Goal: Task Accomplishment & Management: Manage account settings

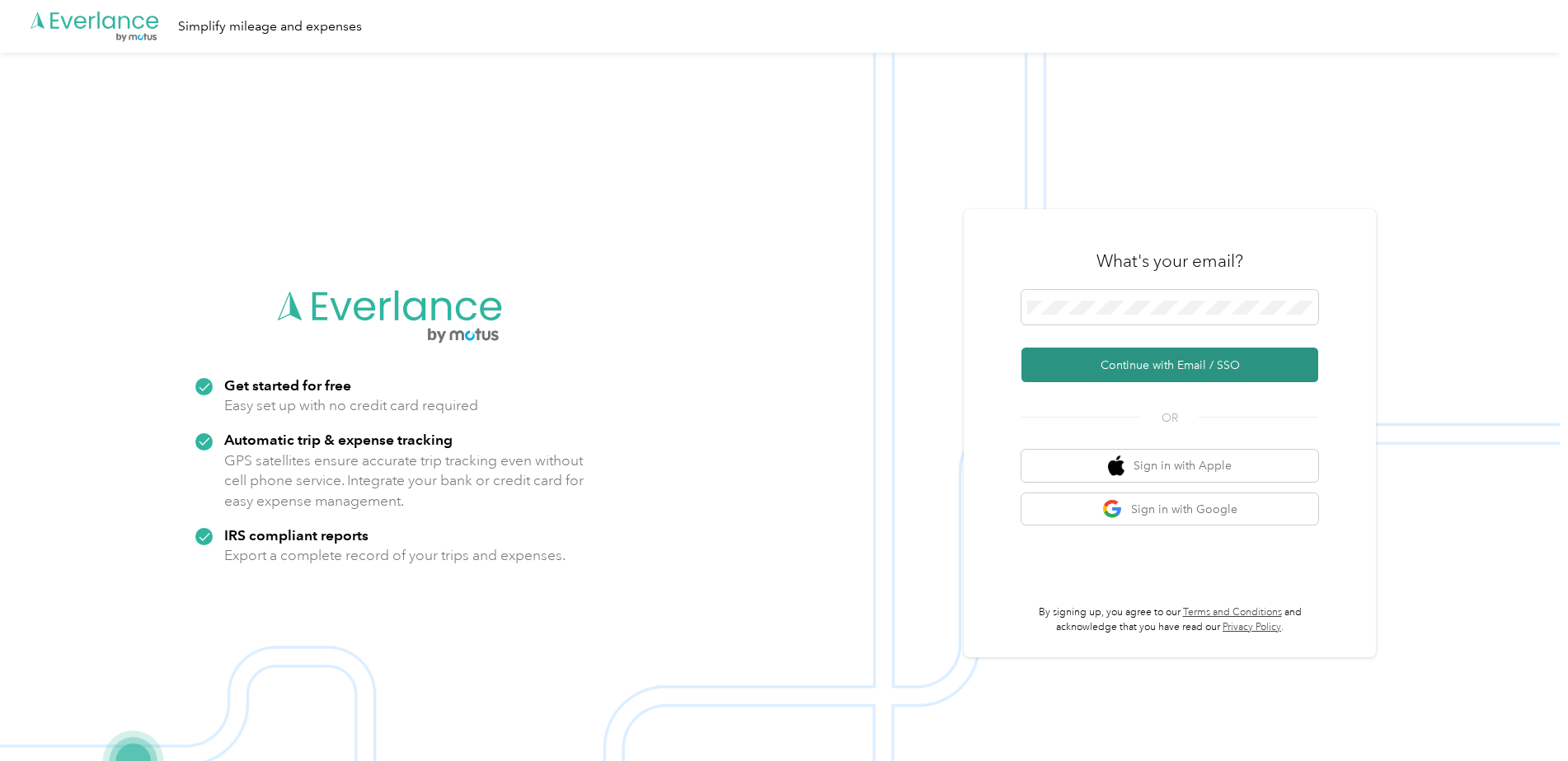
click at [1121, 355] on button "Continue with Email / SSO" at bounding box center [1169, 364] width 297 height 34
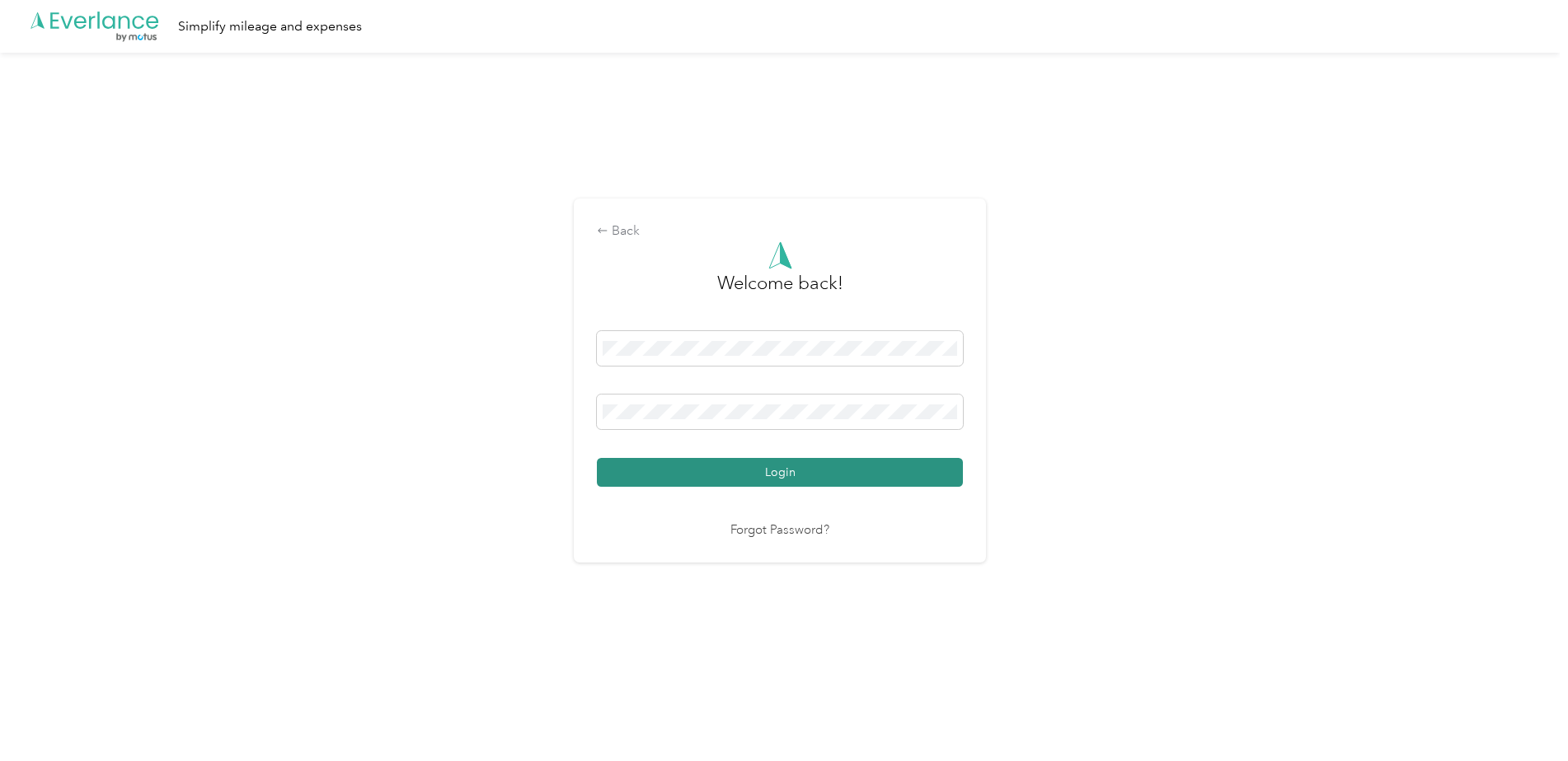
click at [747, 465] on button "Login" at bounding box center [780, 472] width 366 height 28
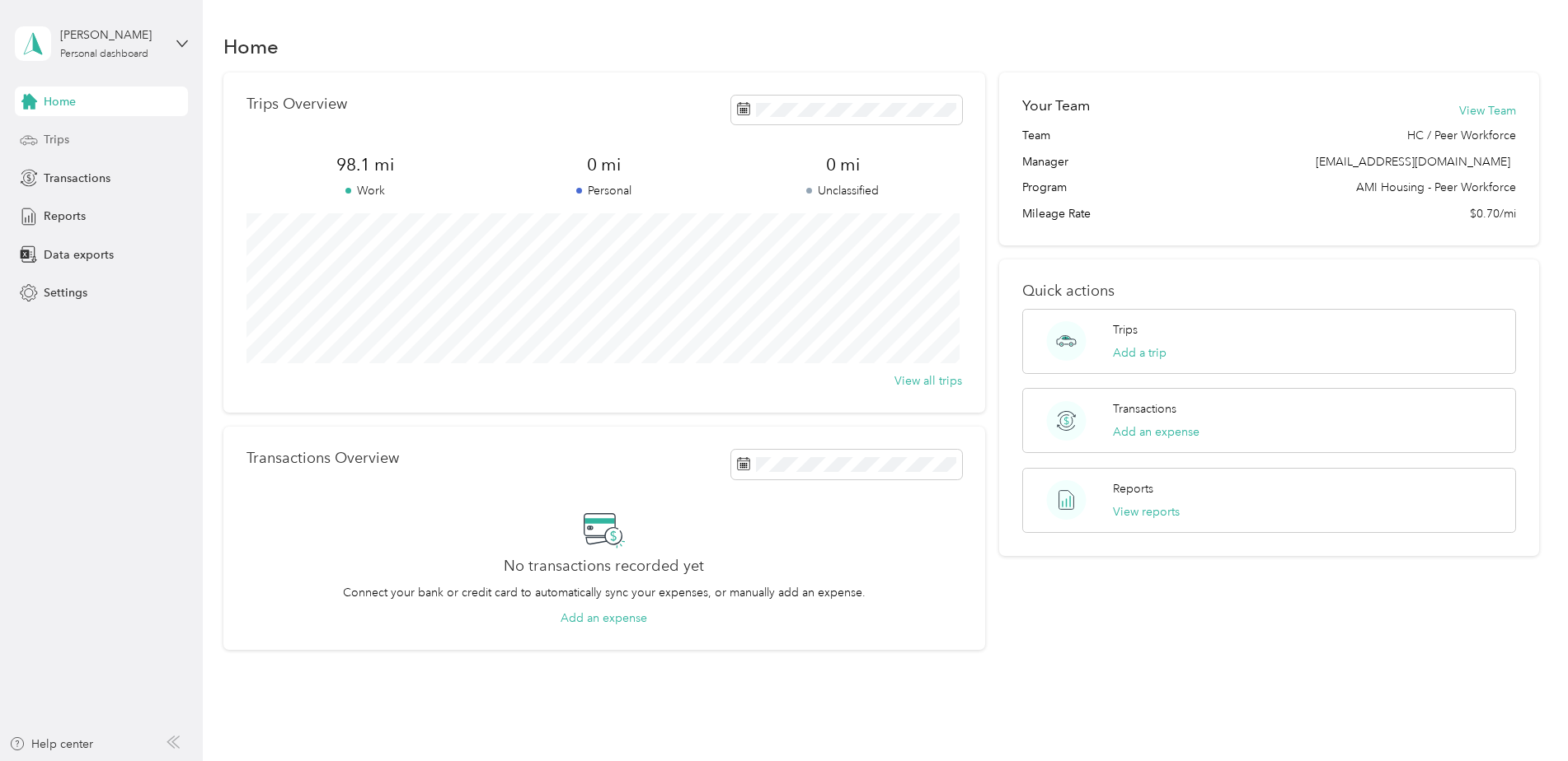
click at [61, 151] on div "Trips" at bounding box center [101, 140] width 173 height 29
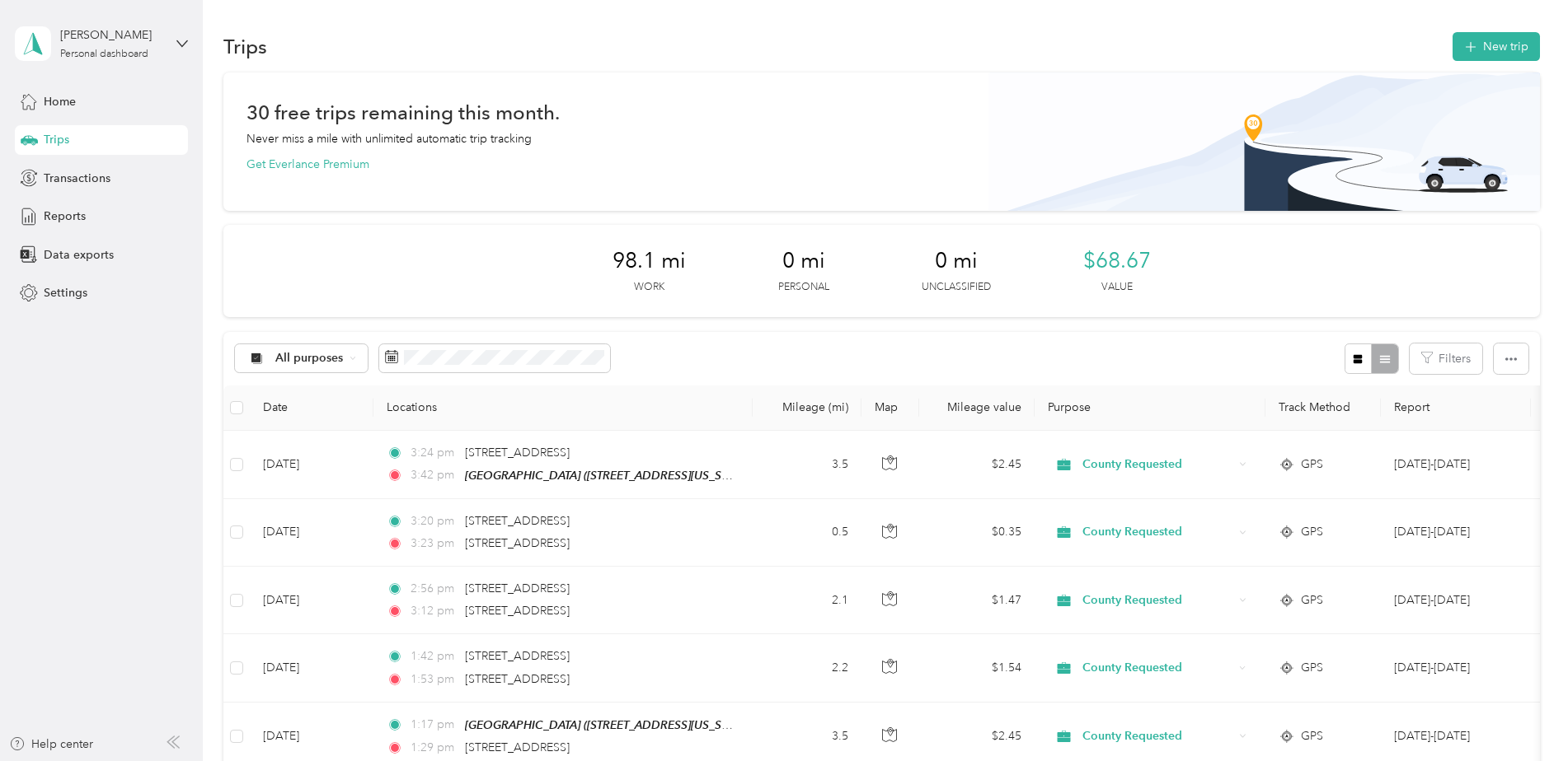
click at [85, 233] on div "Home Trips Transactions Reports Data exports Settings" at bounding box center [101, 197] width 173 height 222
click at [84, 229] on div "Reports" at bounding box center [101, 216] width 173 height 29
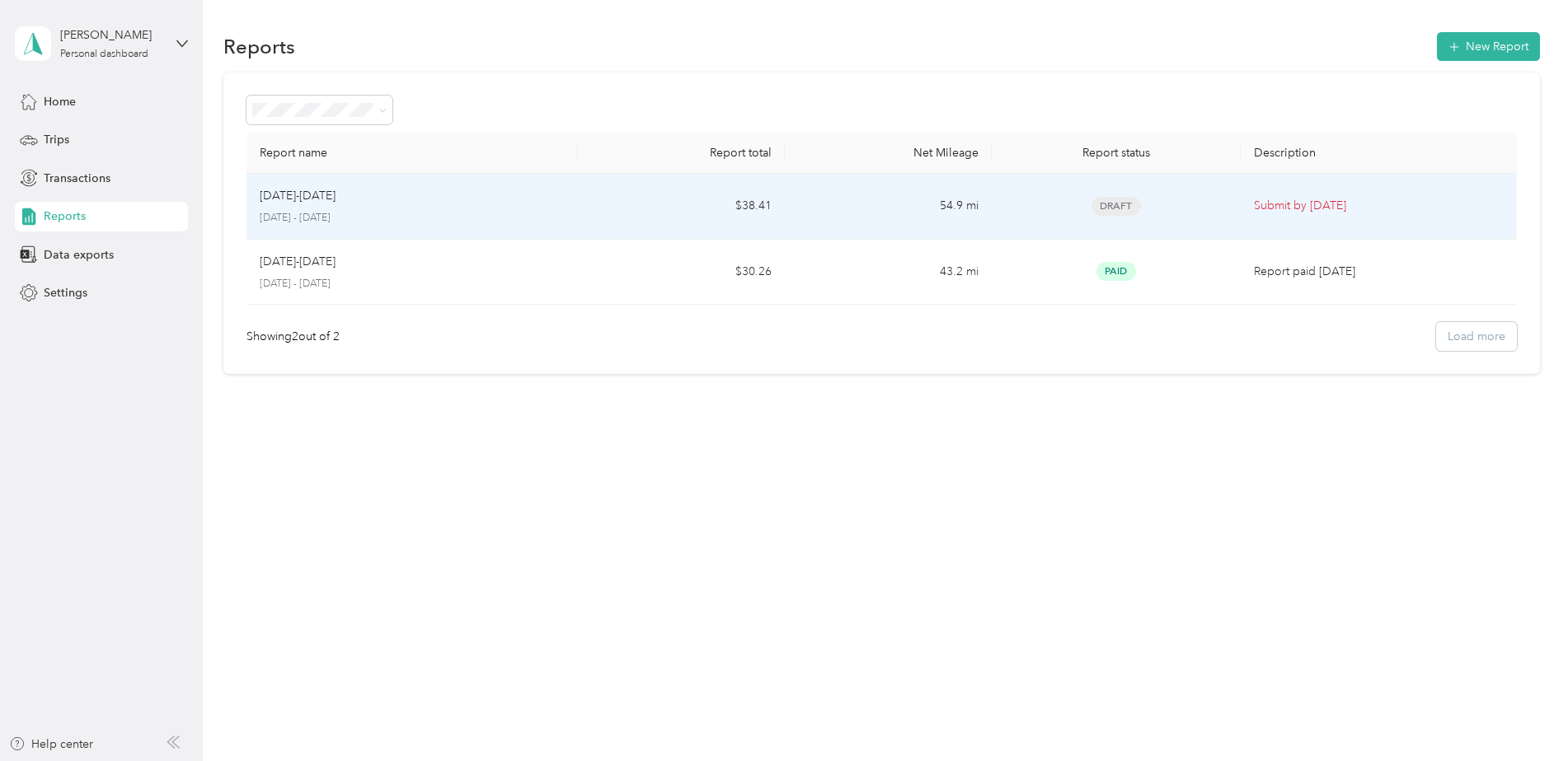
click at [408, 203] on div "[DATE]-[DATE]" at bounding box center [412, 196] width 305 height 18
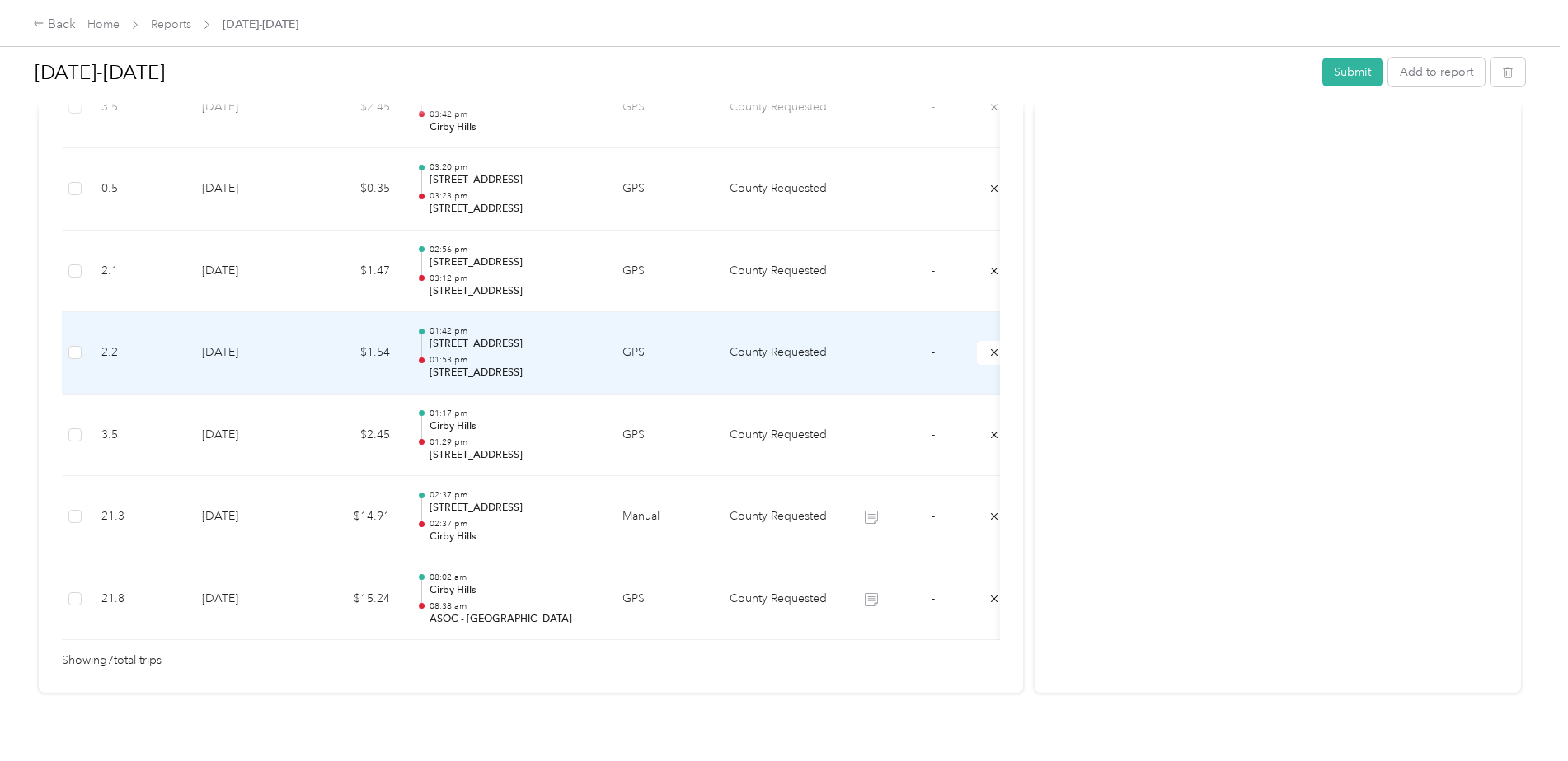
scroll to position [479, 0]
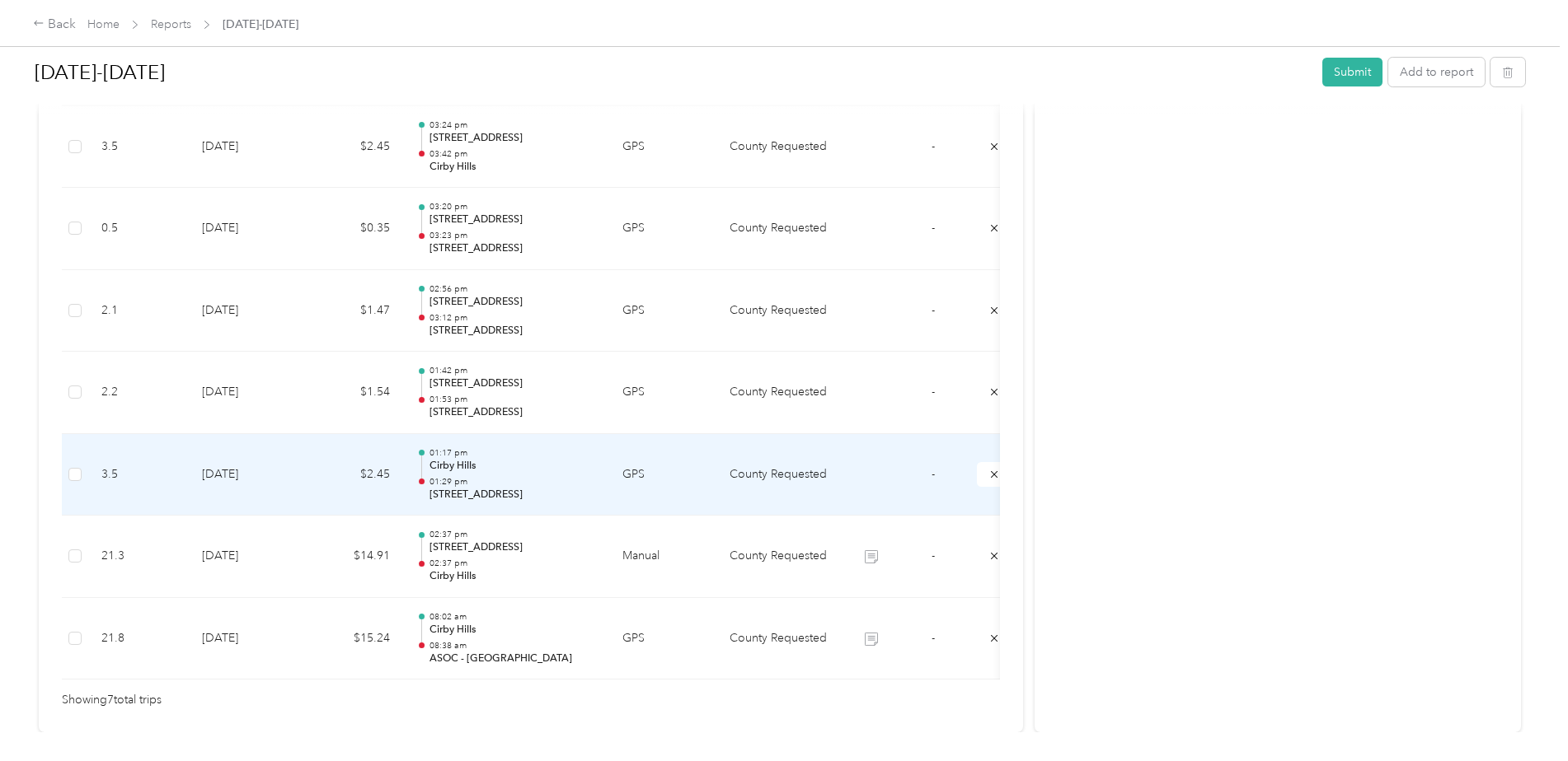
click at [745, 491] on td "County Requested" at bounding box center [778, 476] width 124 height 82
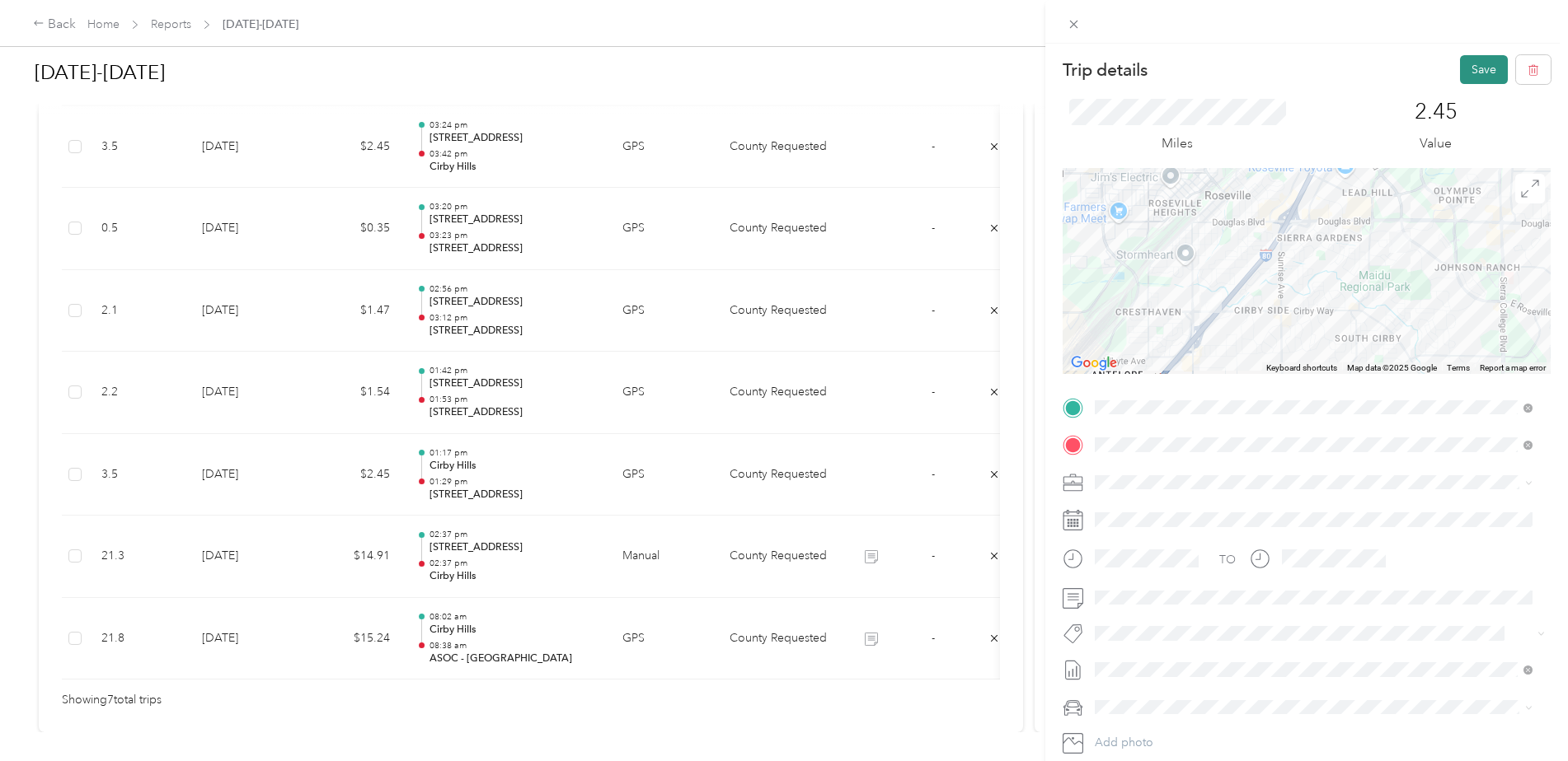
click at [1475, 59] on button "Save" at bounding box center [1483, 69] width 48 height 28
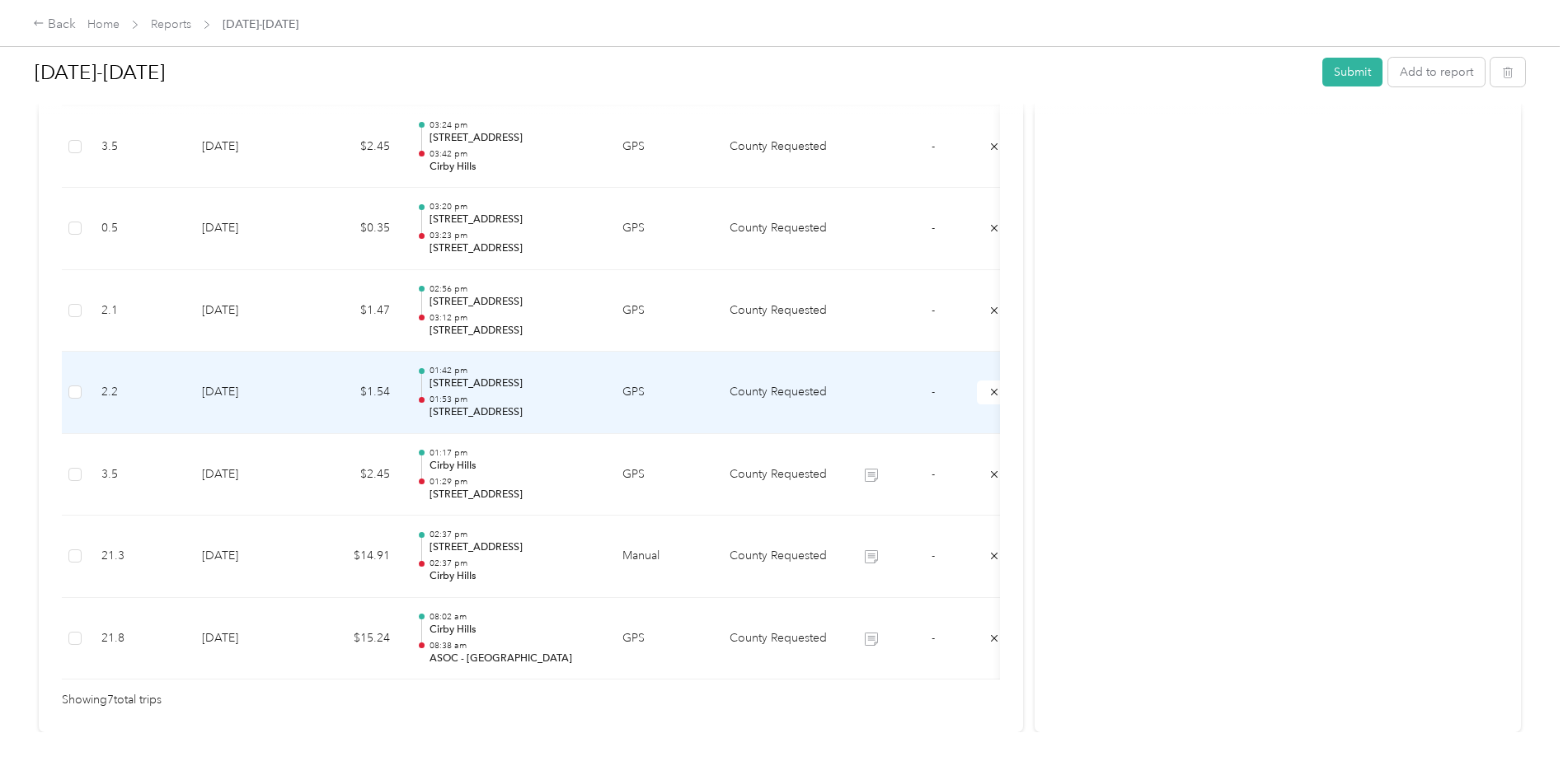
click at [524, 409] on p "[STREET_ADDRESS]" at bounding box center [513, 413] width 167 height 15
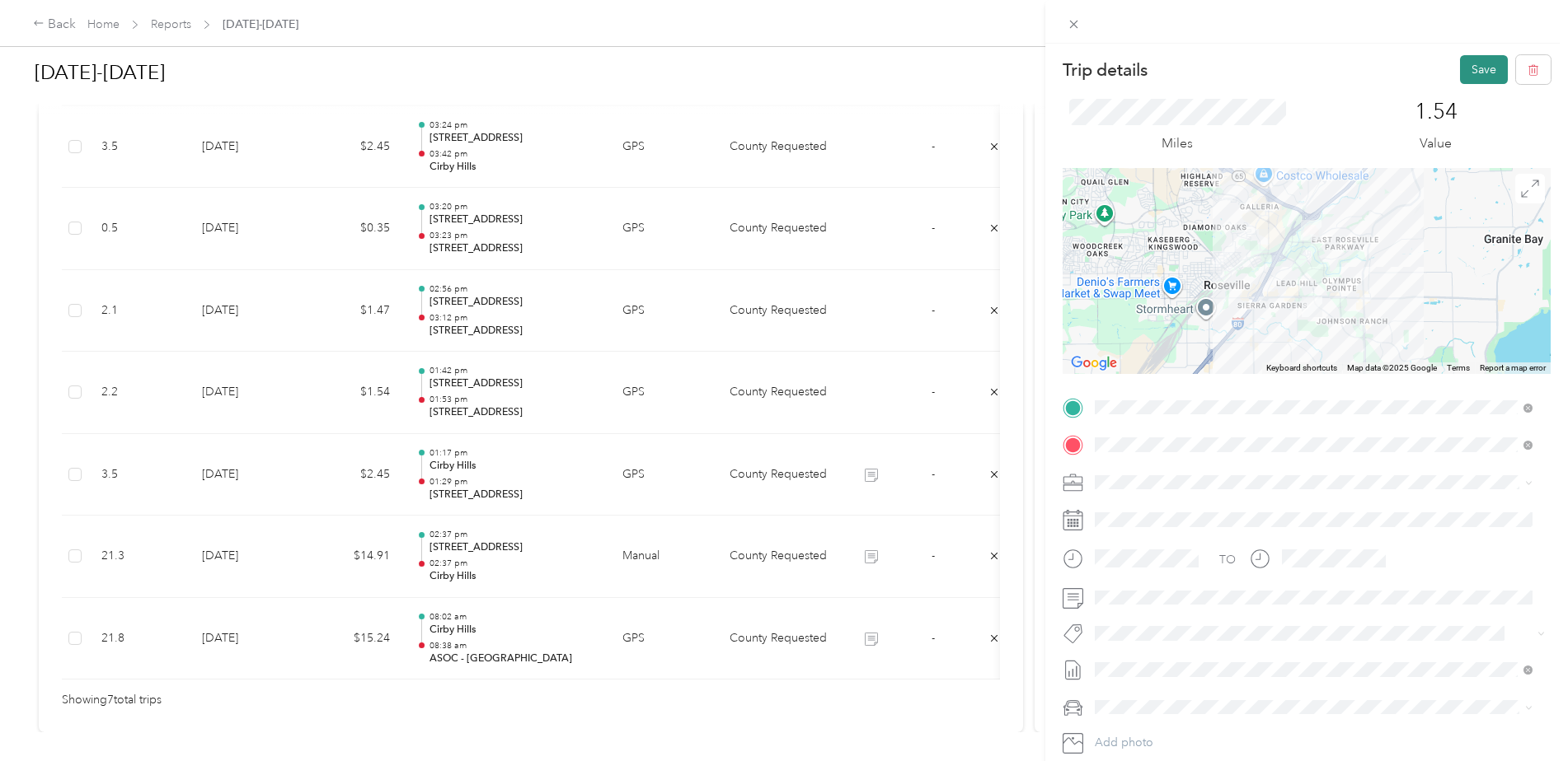
click at [1470, 66] on button "Save" at bounding box center [1483, 69] width 48 height 28
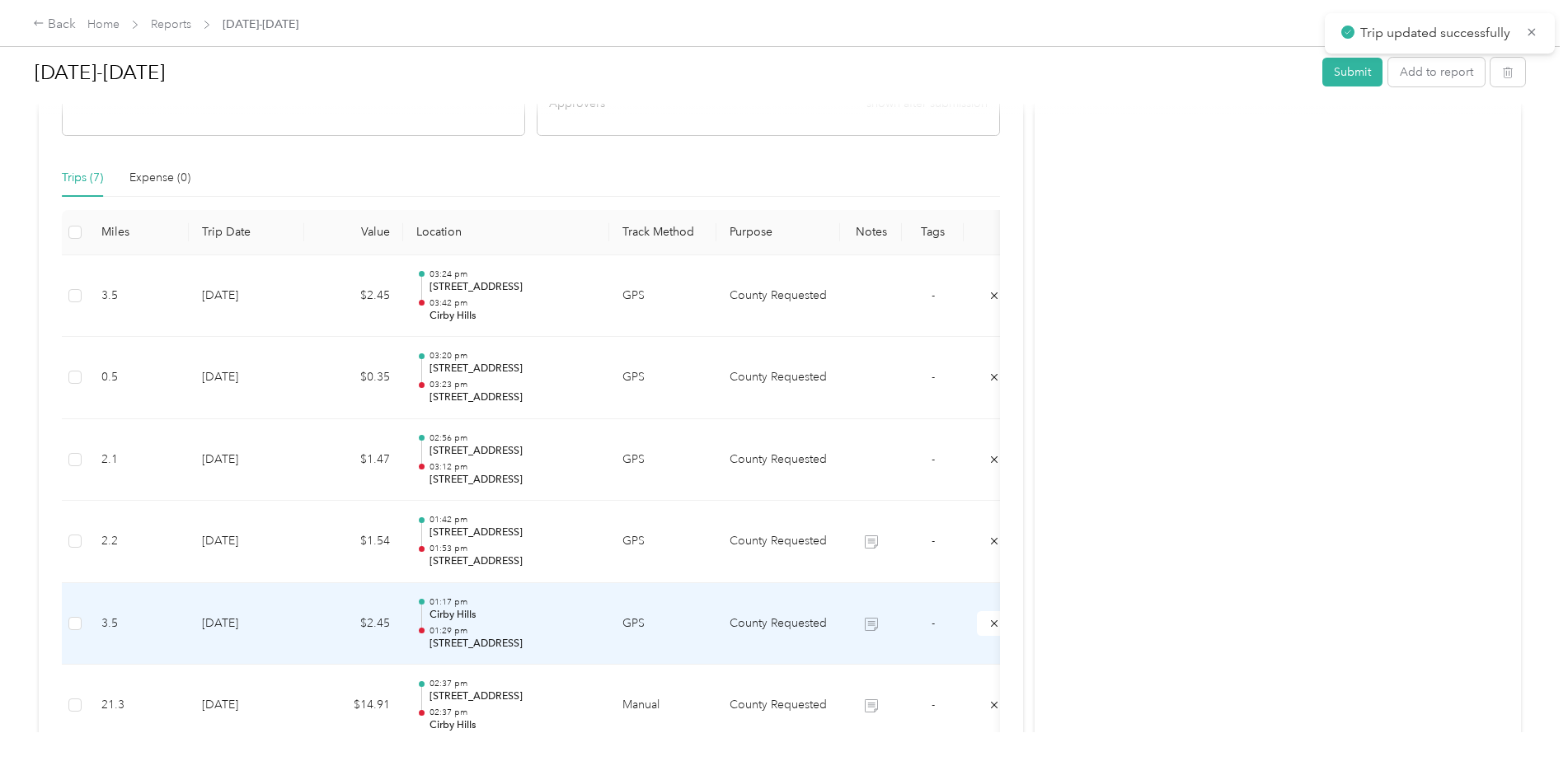
scroll to position [314, 0]
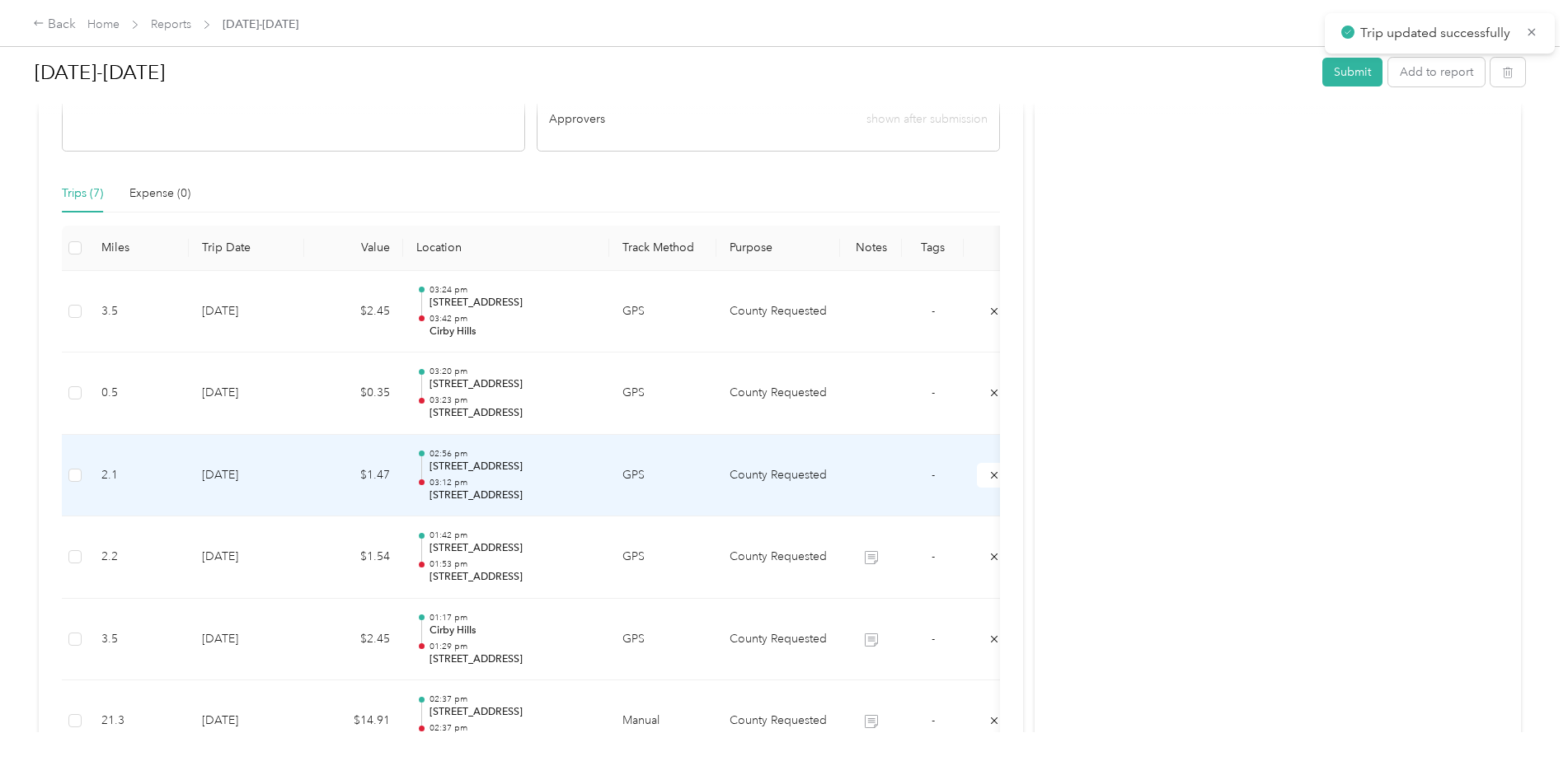
click at [608, 491] on td "02:56 pm [STREET_ADDRESS] 03:12 pm 2141–[GEOGRAPHIC_DATA][PERSON_NAME], [GEOGRA…" at bounding box center [506, 476] width 206 height 82
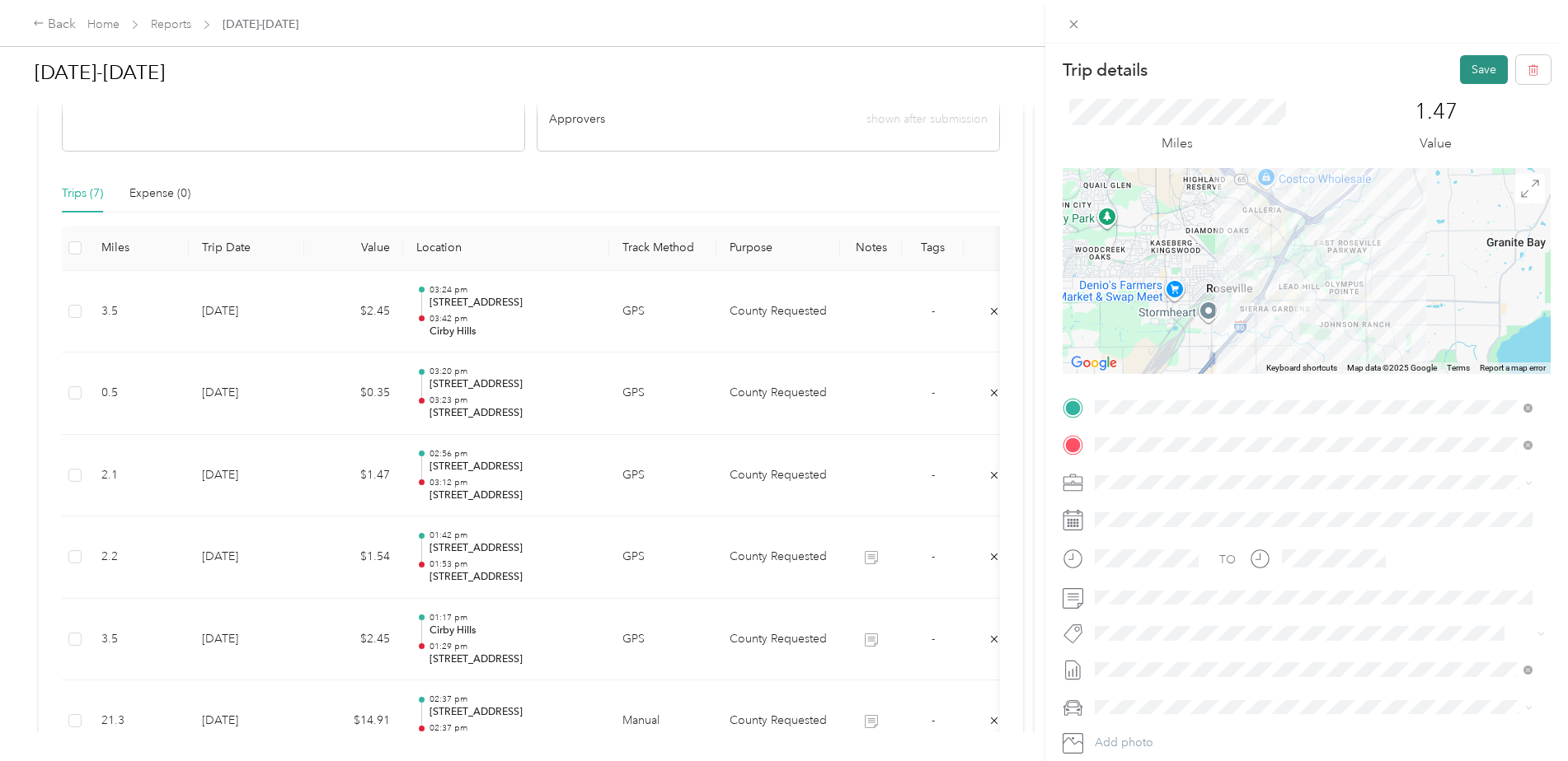
click at [1460, 63] on button "Save" at bounding box center [1483, 69] width 48 height 28
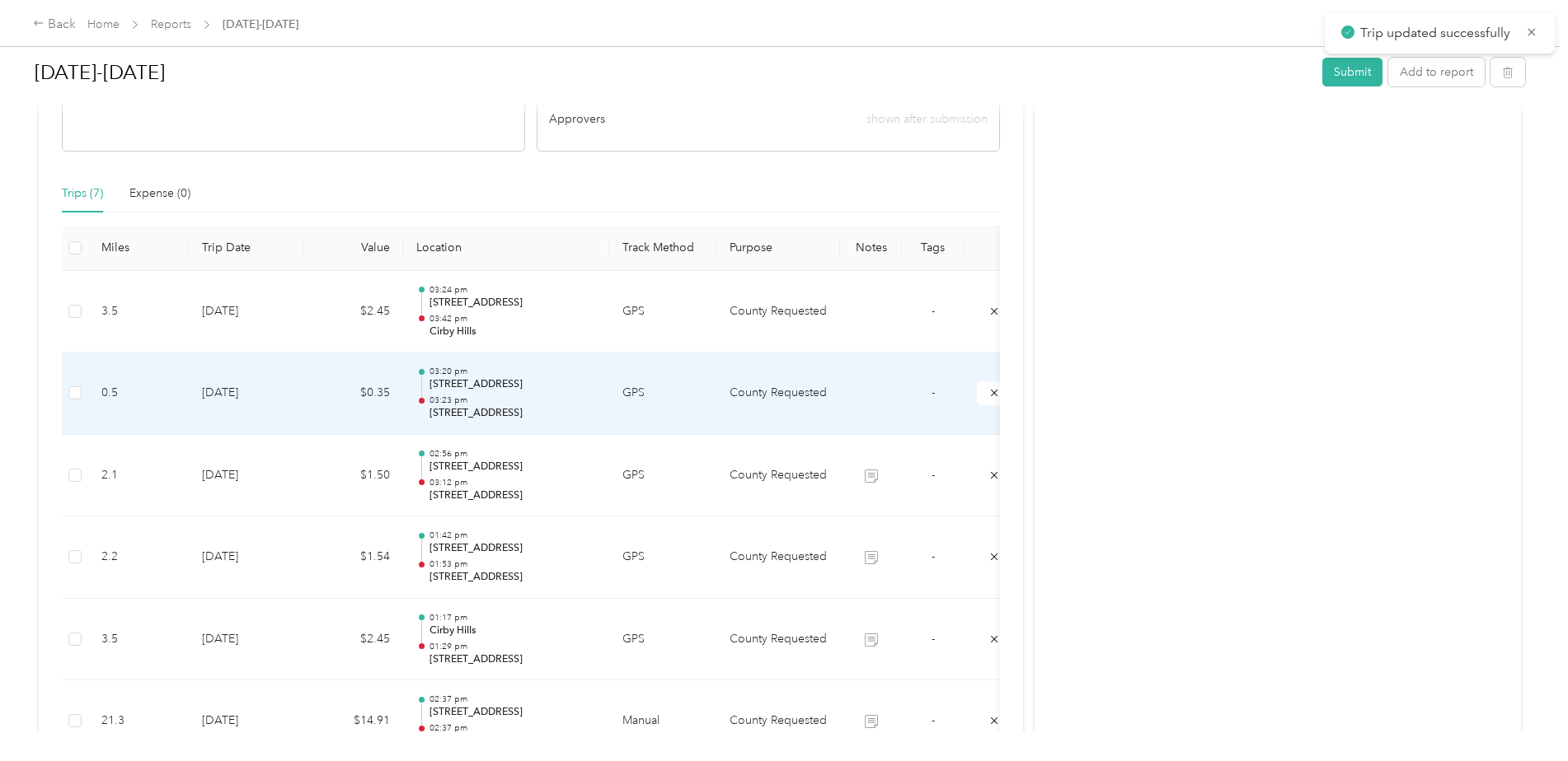
click at [500, 383] on p "[STREET_ADDRESS]" at bounding box center [513, 385] width 167 height 15
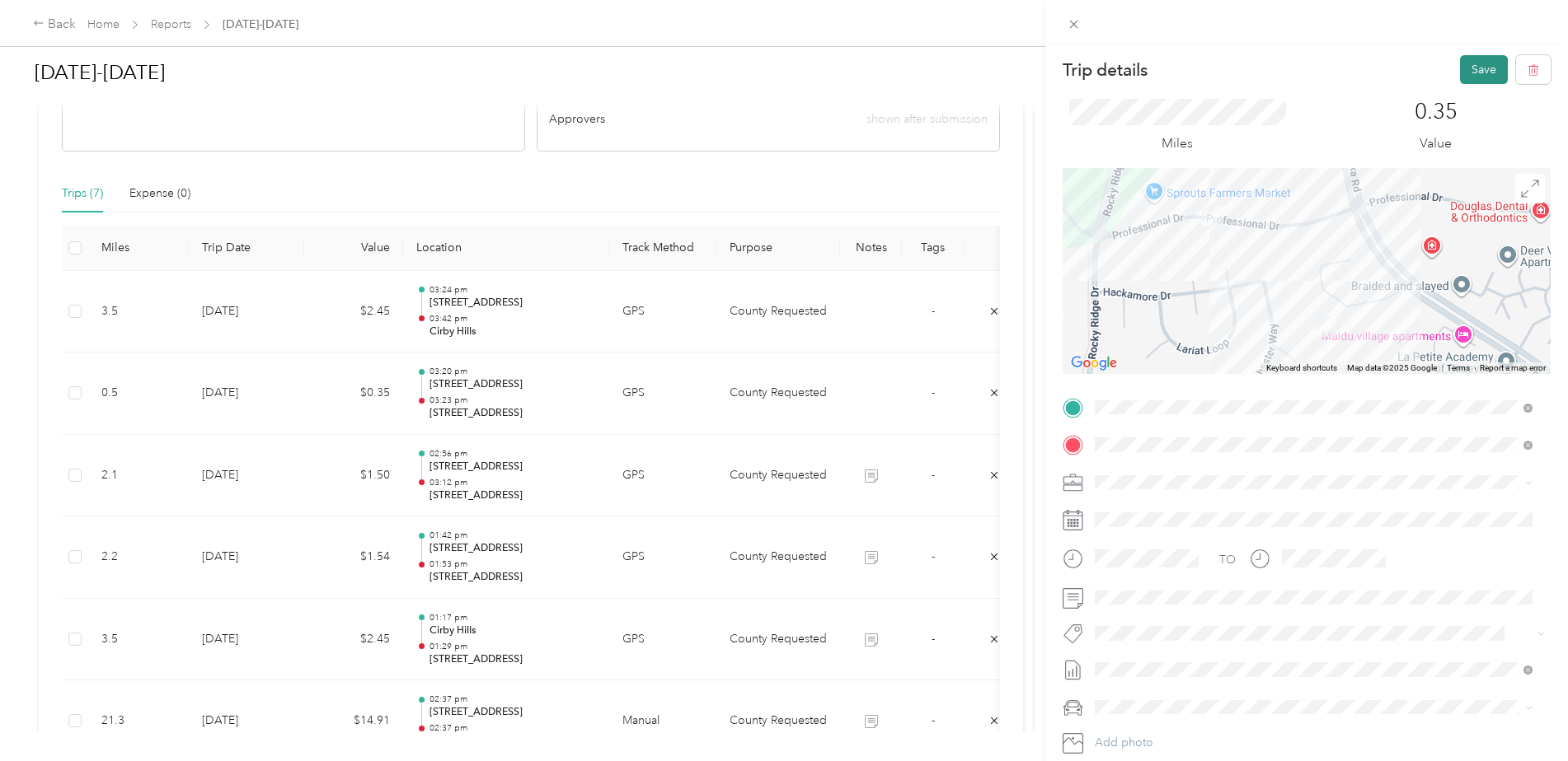
click at [1467, 68] on button "Save" at bounding box center [1483, 69] width 48 height 28
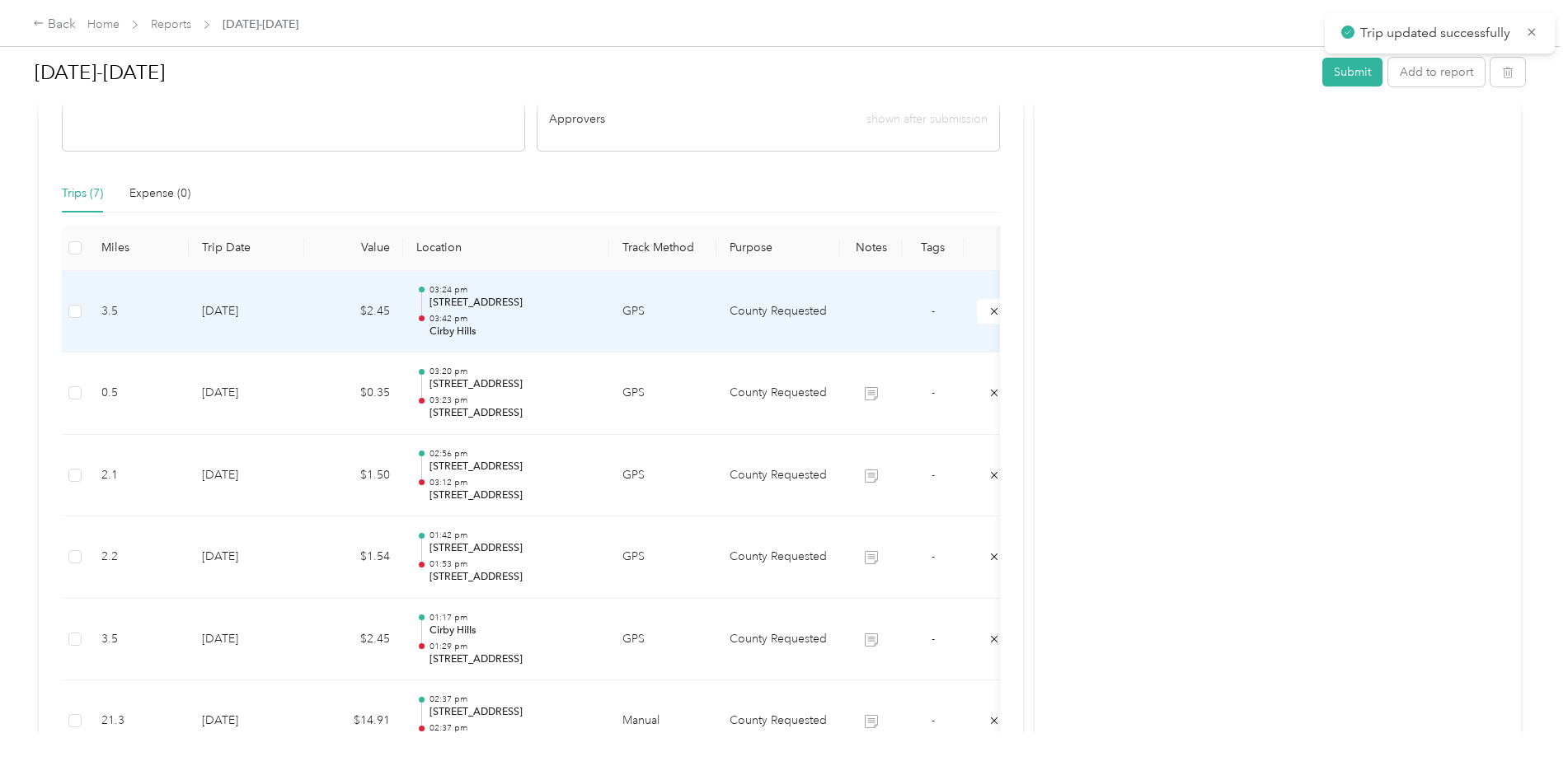
click at [554, 330] on p "Cirby Hills" at bounding box center [513, 332] width 167 height 15
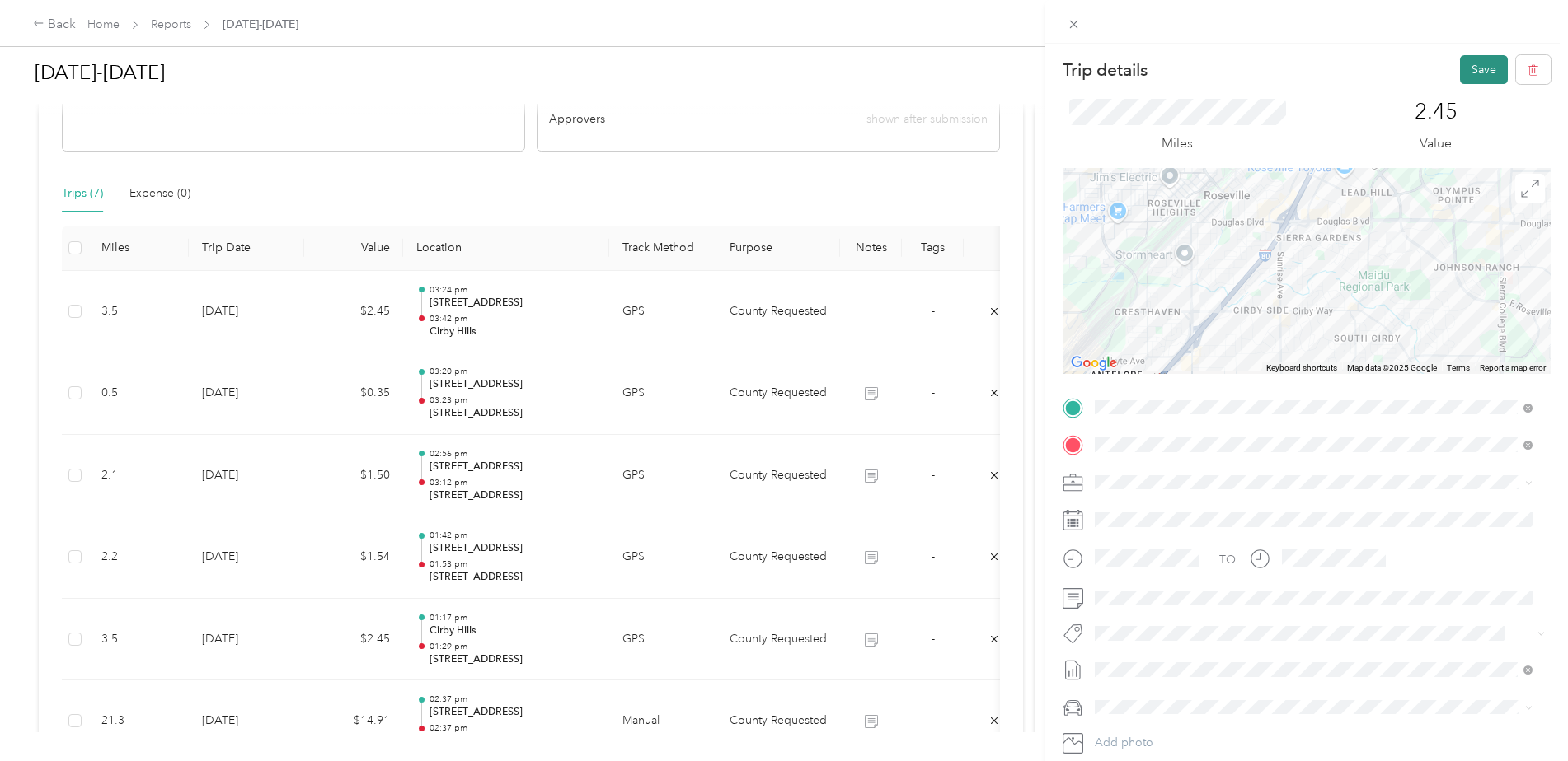
click at [1460, 69] on button "Save" at bounding box center [1483, 69] width 48 height 28
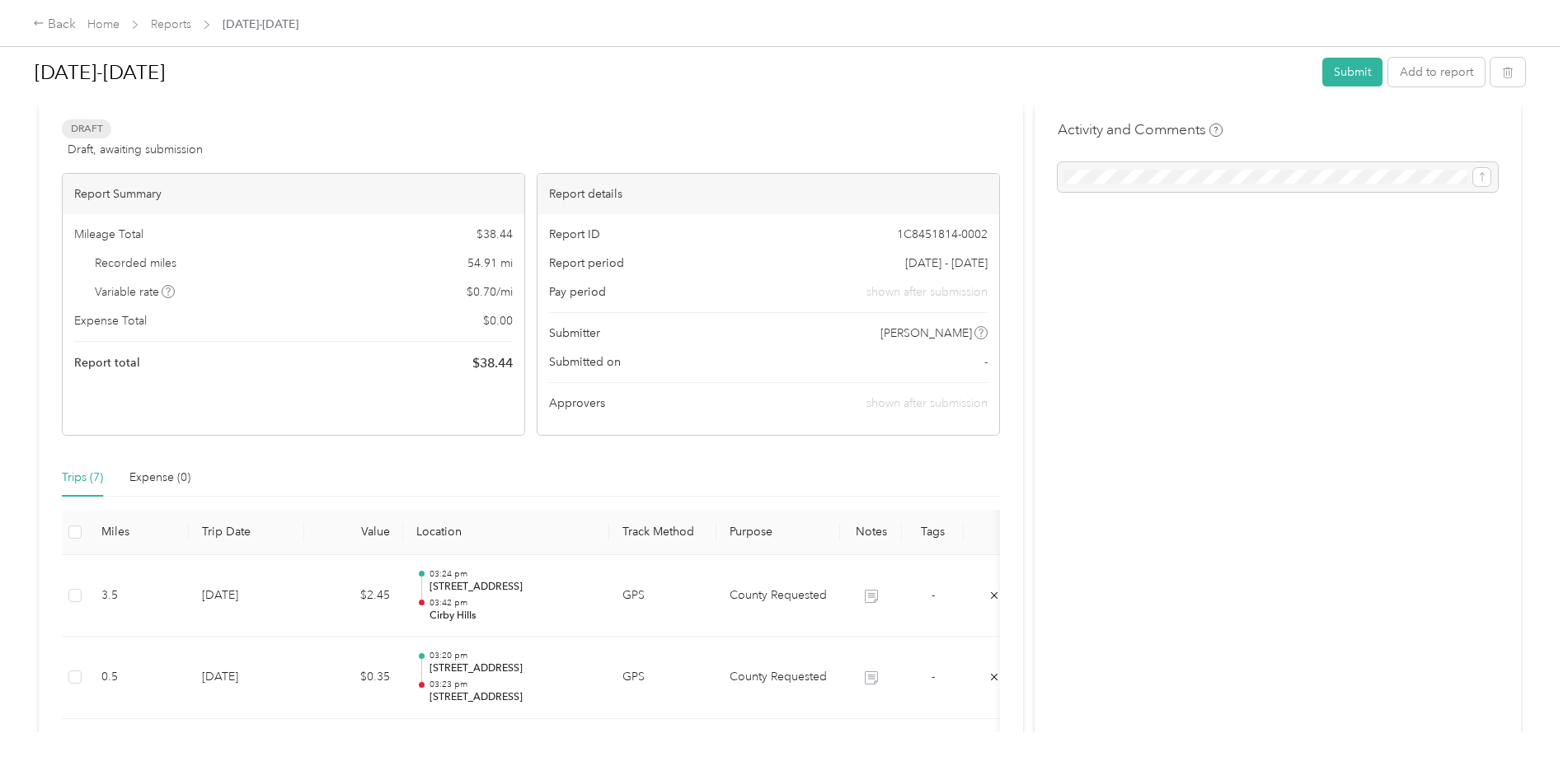
scroll to position [0, 0]
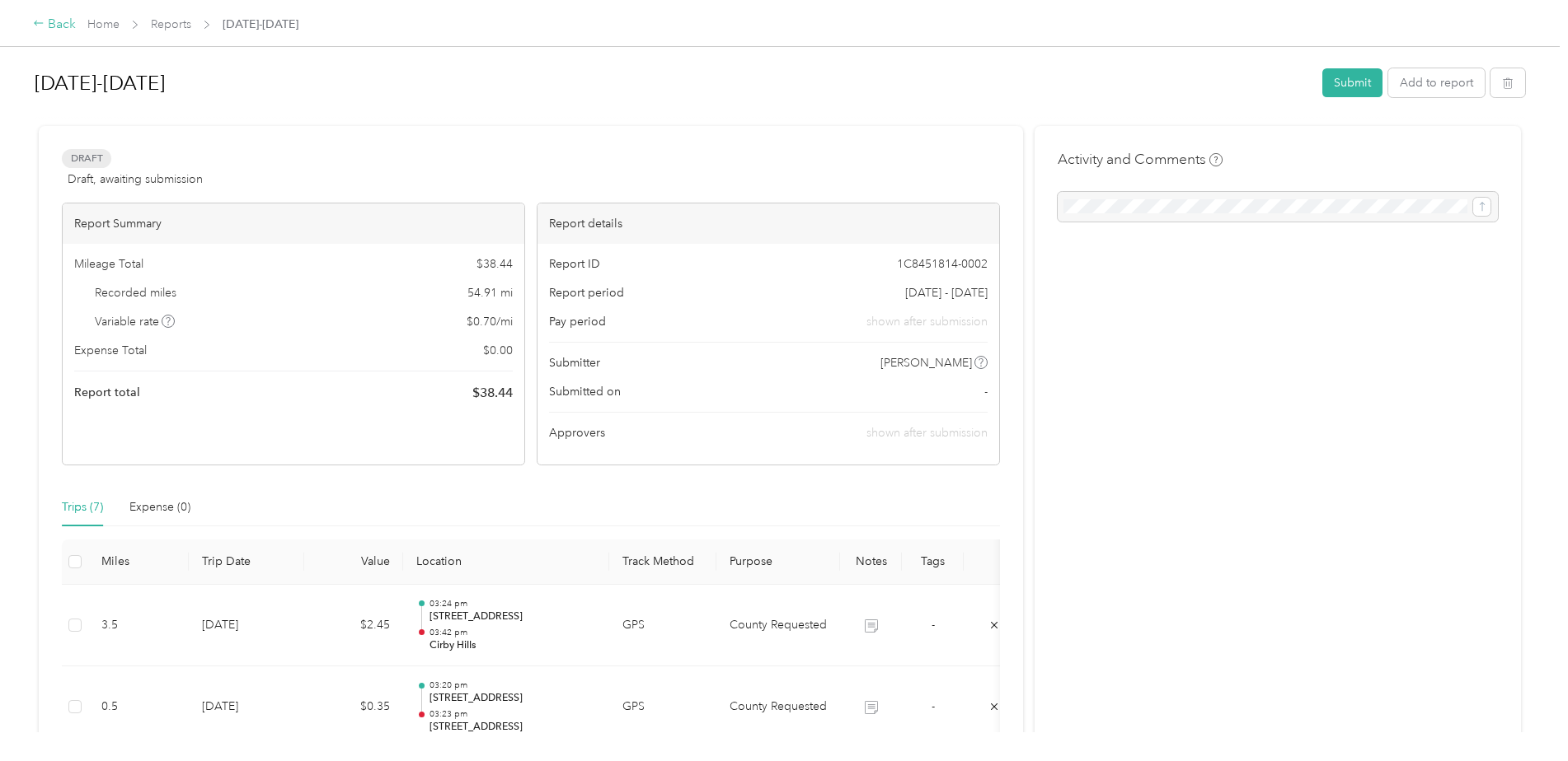
click at [57, 28] on div "Back" at bounding box center [54, 25] width 43 height 20
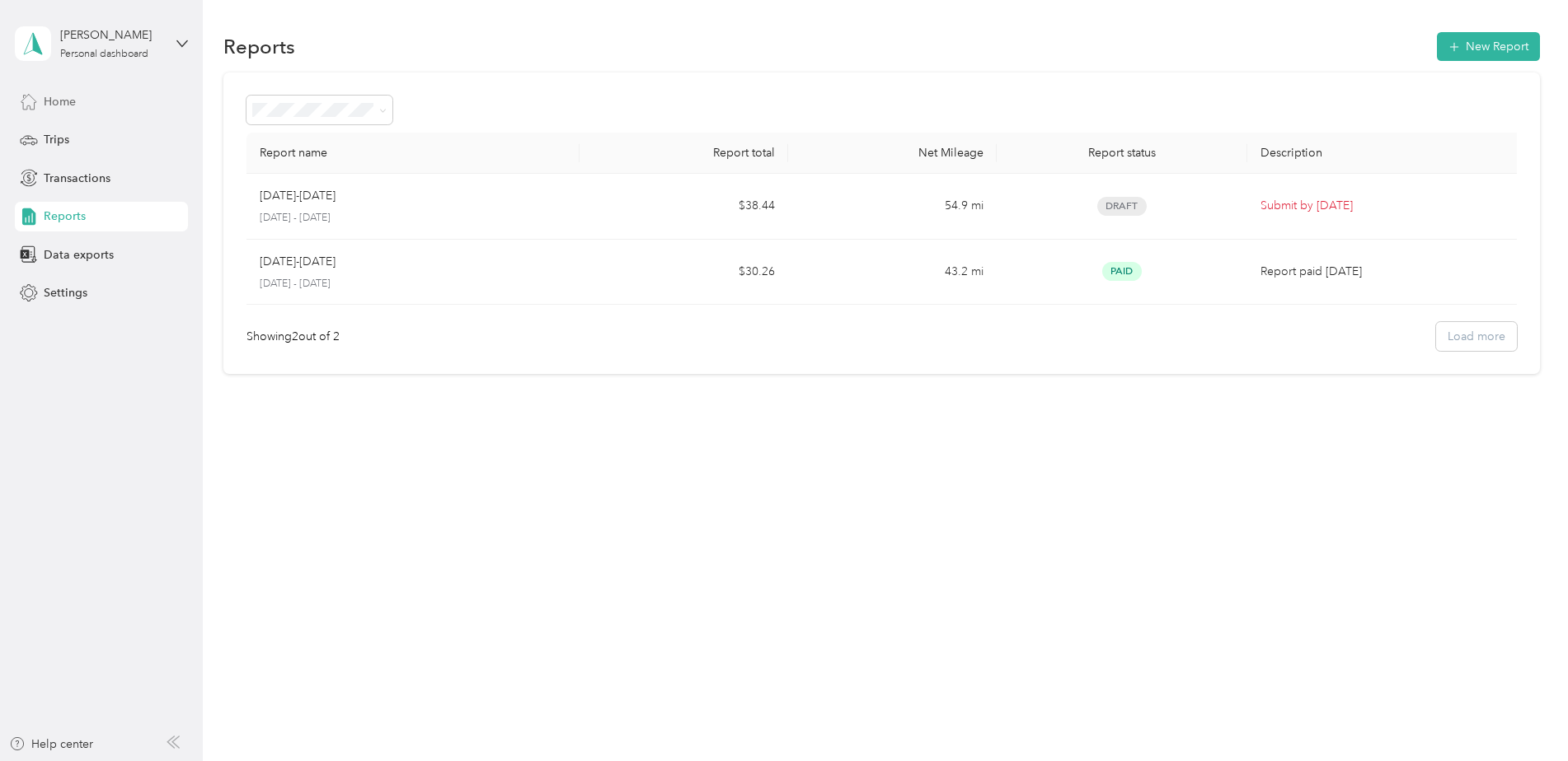
click at [68, 101] on span "Home" at bounding box center [59, 101] width 32 height 18
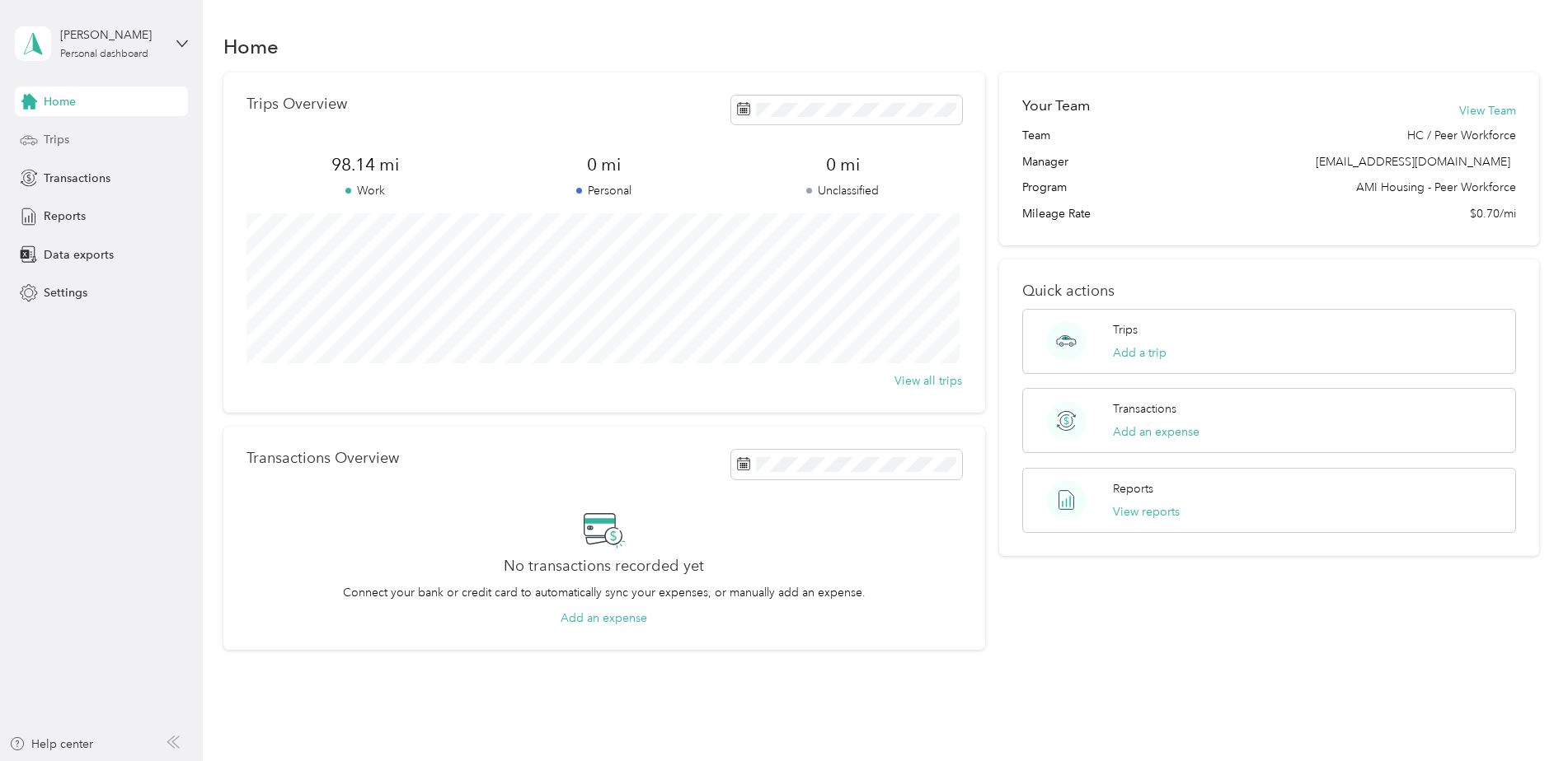
click at [45, 137] on span "Trips" at bounding box center [56, 139] width 26 height 18
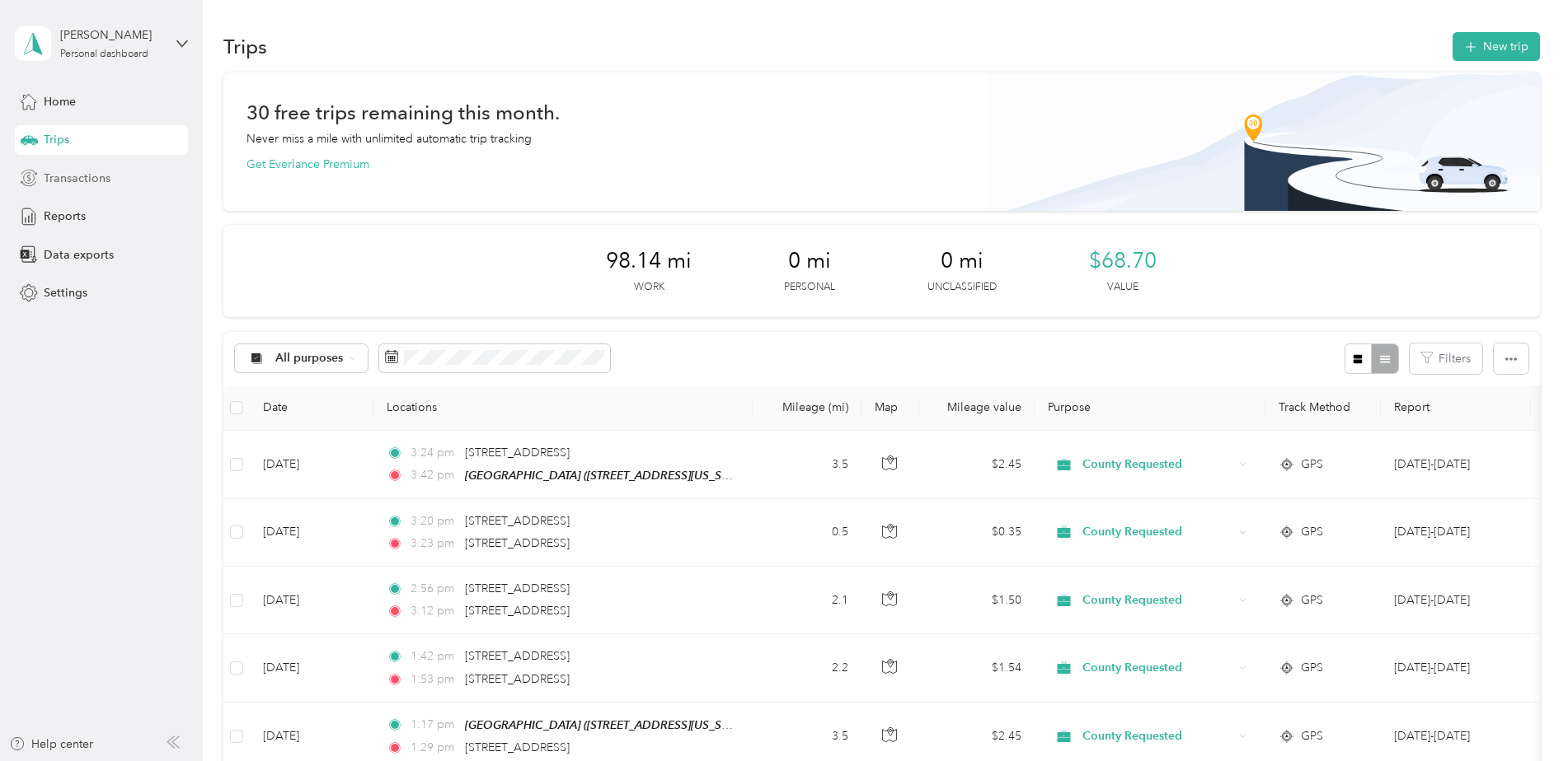
click at [130, 183] on div "Transactions" at bounding box center [101, 177] width 173 height 29
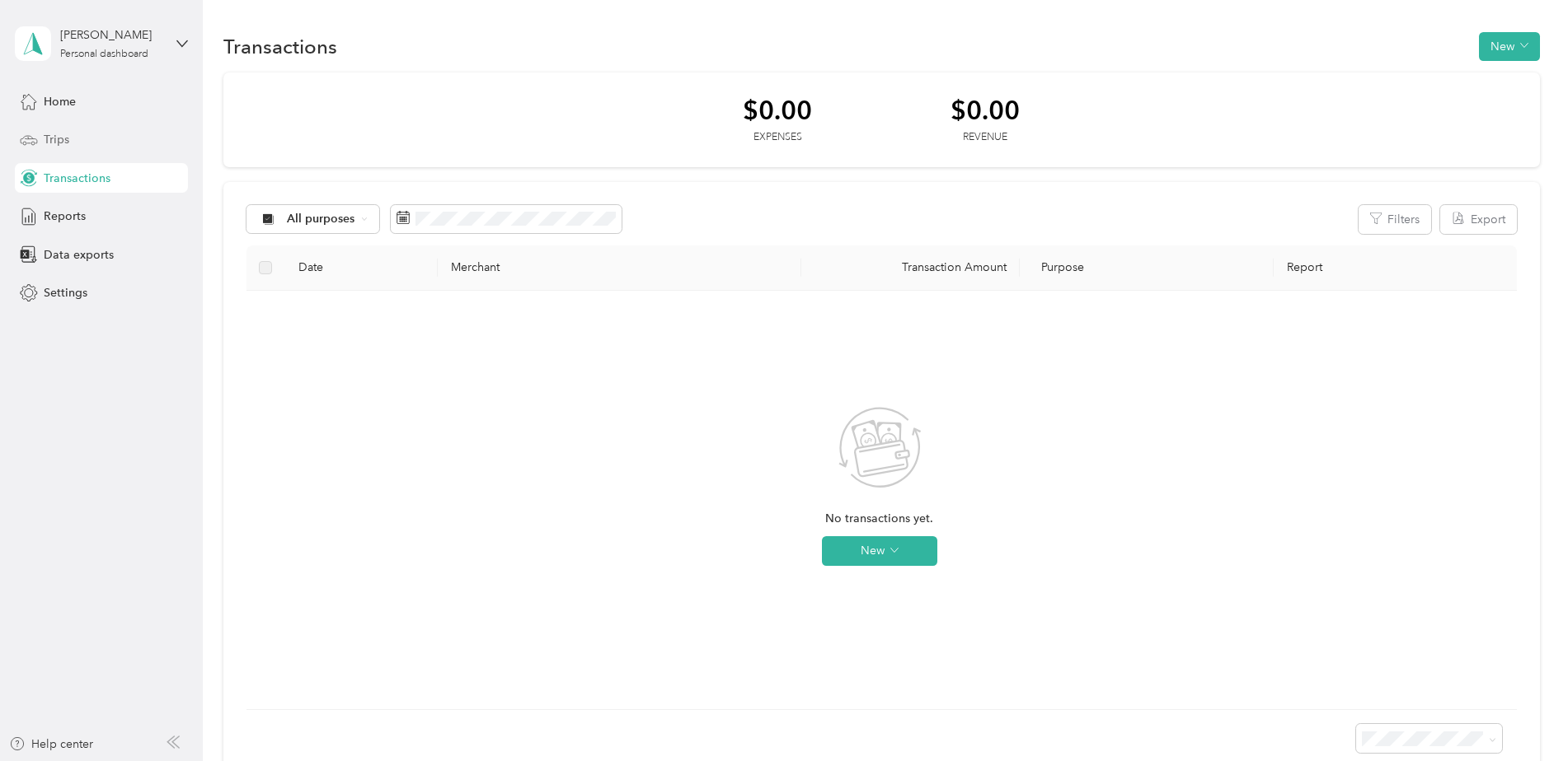
click at [73, 127] on div "Trips" at bounding box center [101, 140] width 173 height 29
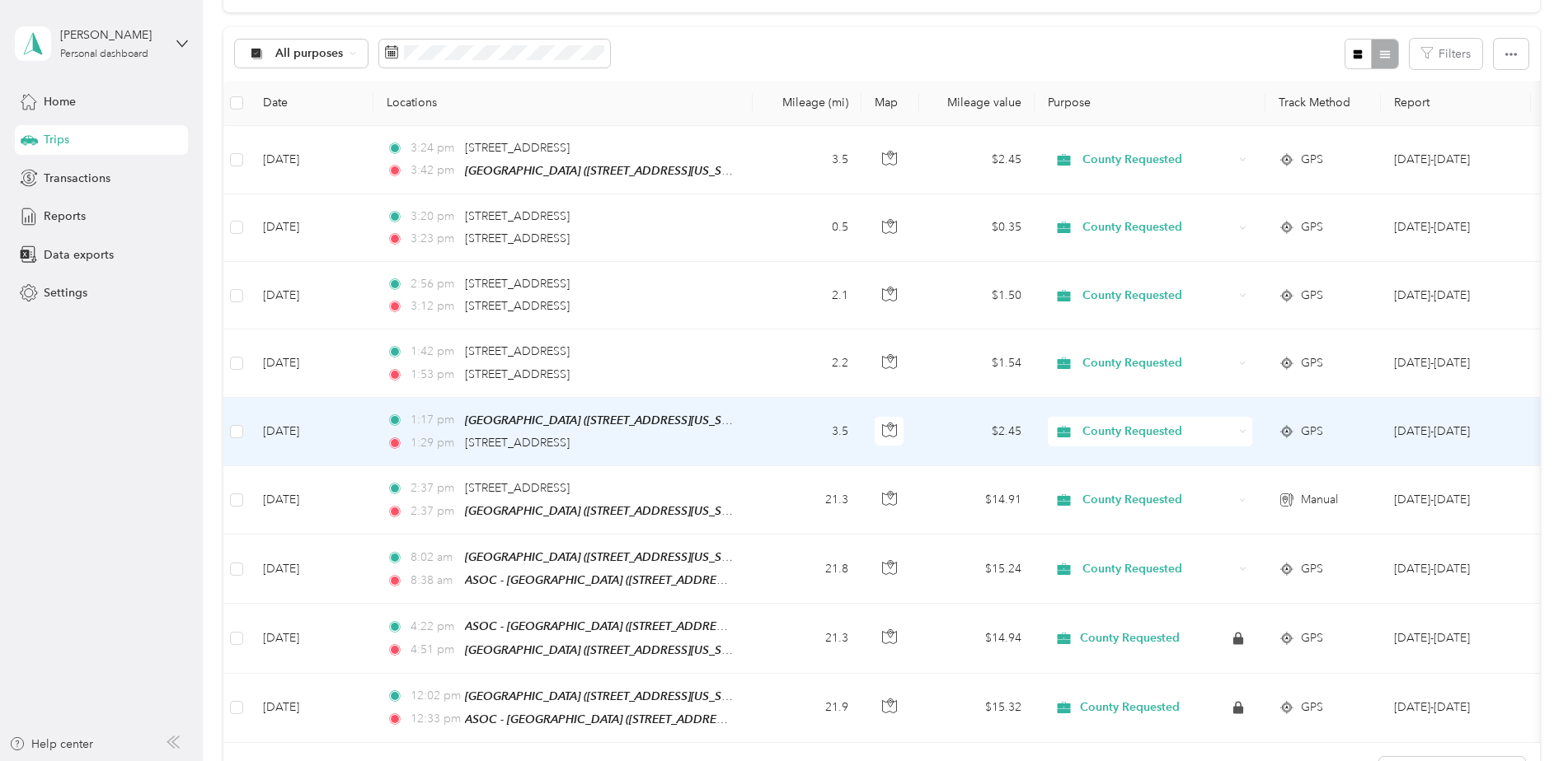
scroll to position [330, 0]
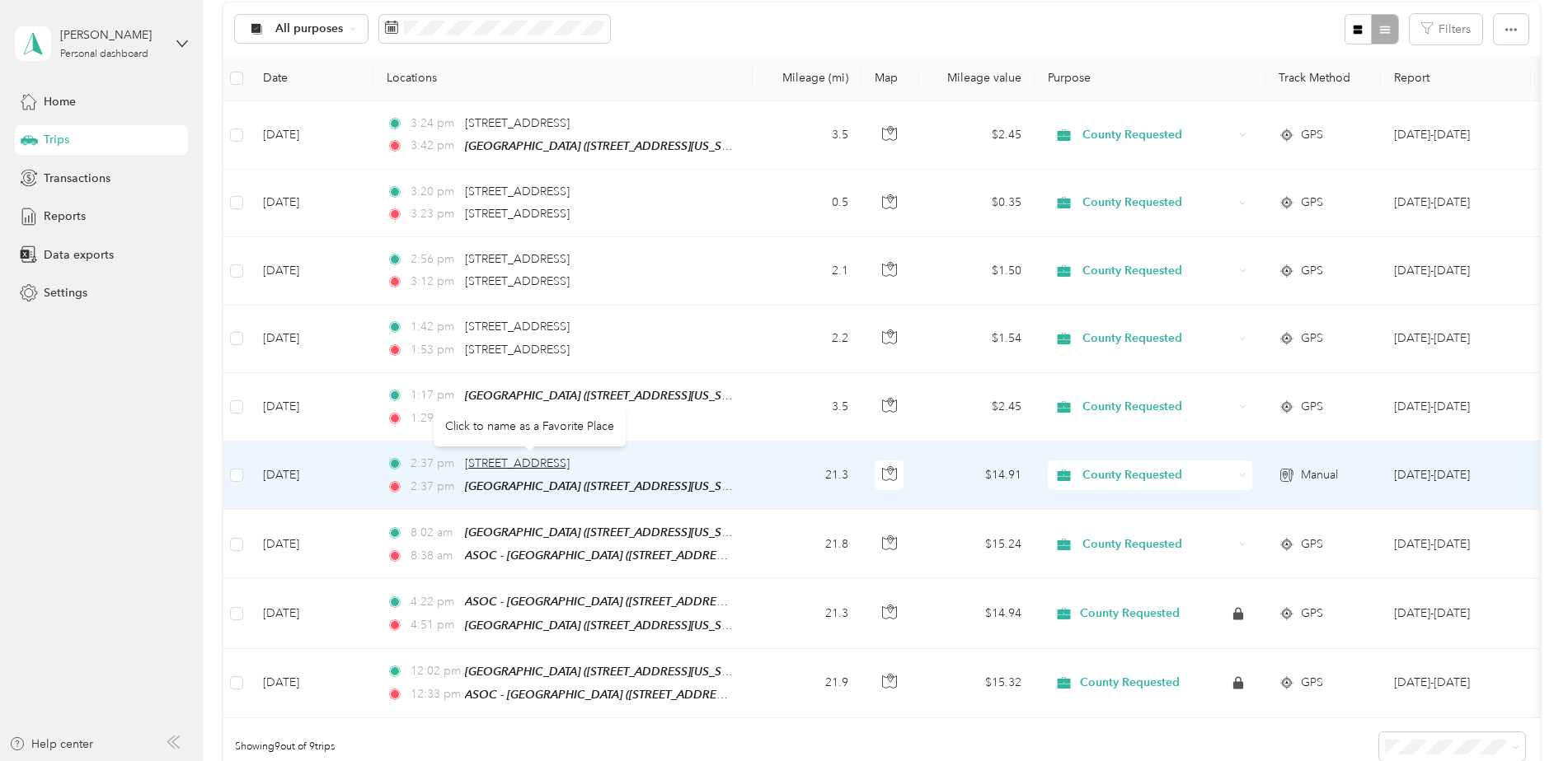
click at [570, 464] on span "[STREET_ADDRESS]" at bounding box center [517, 463] width 105 height 14
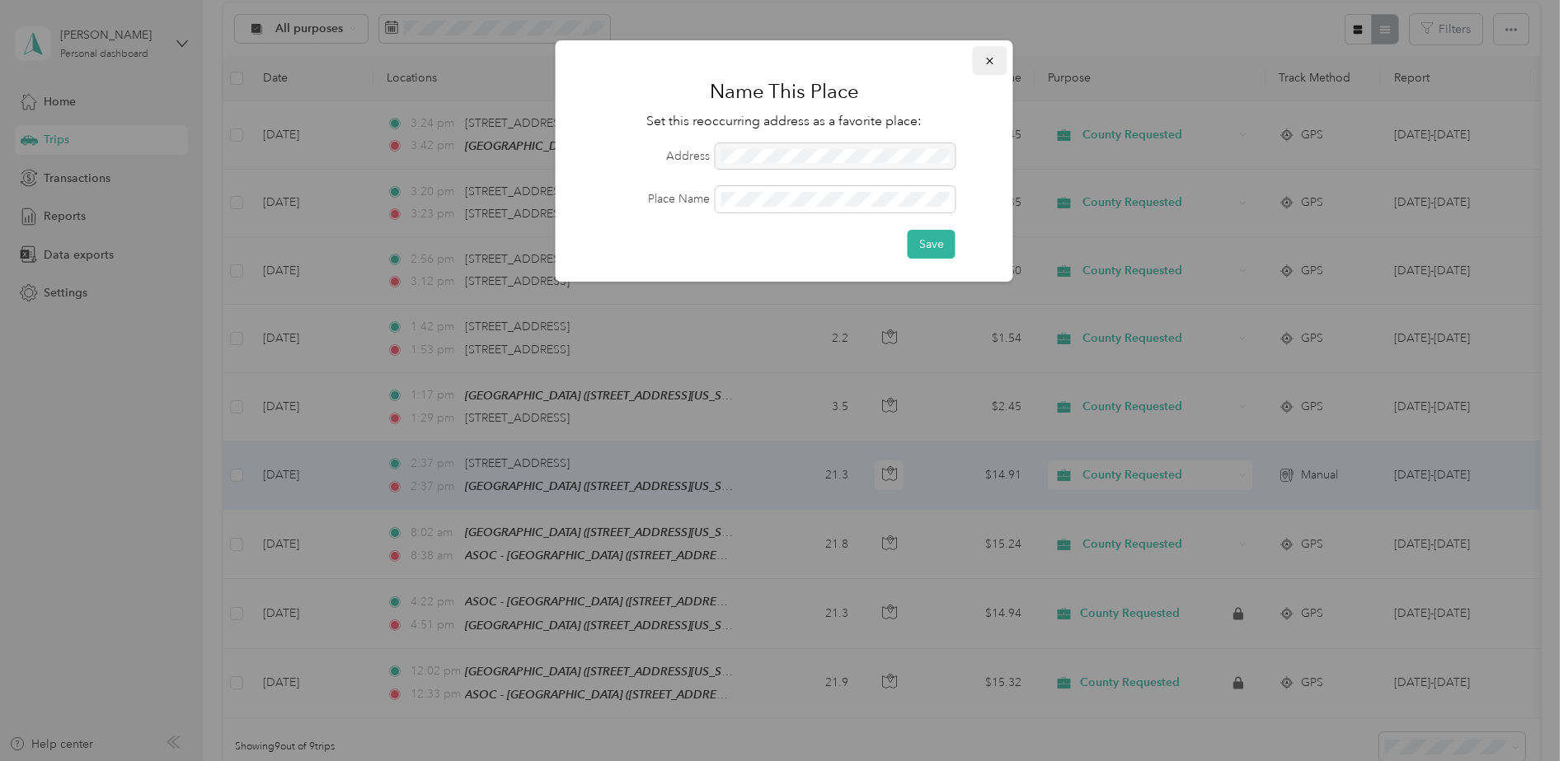
click at [993, 59] on icon "button" at bounding box center [990, 61] width 12 height 12
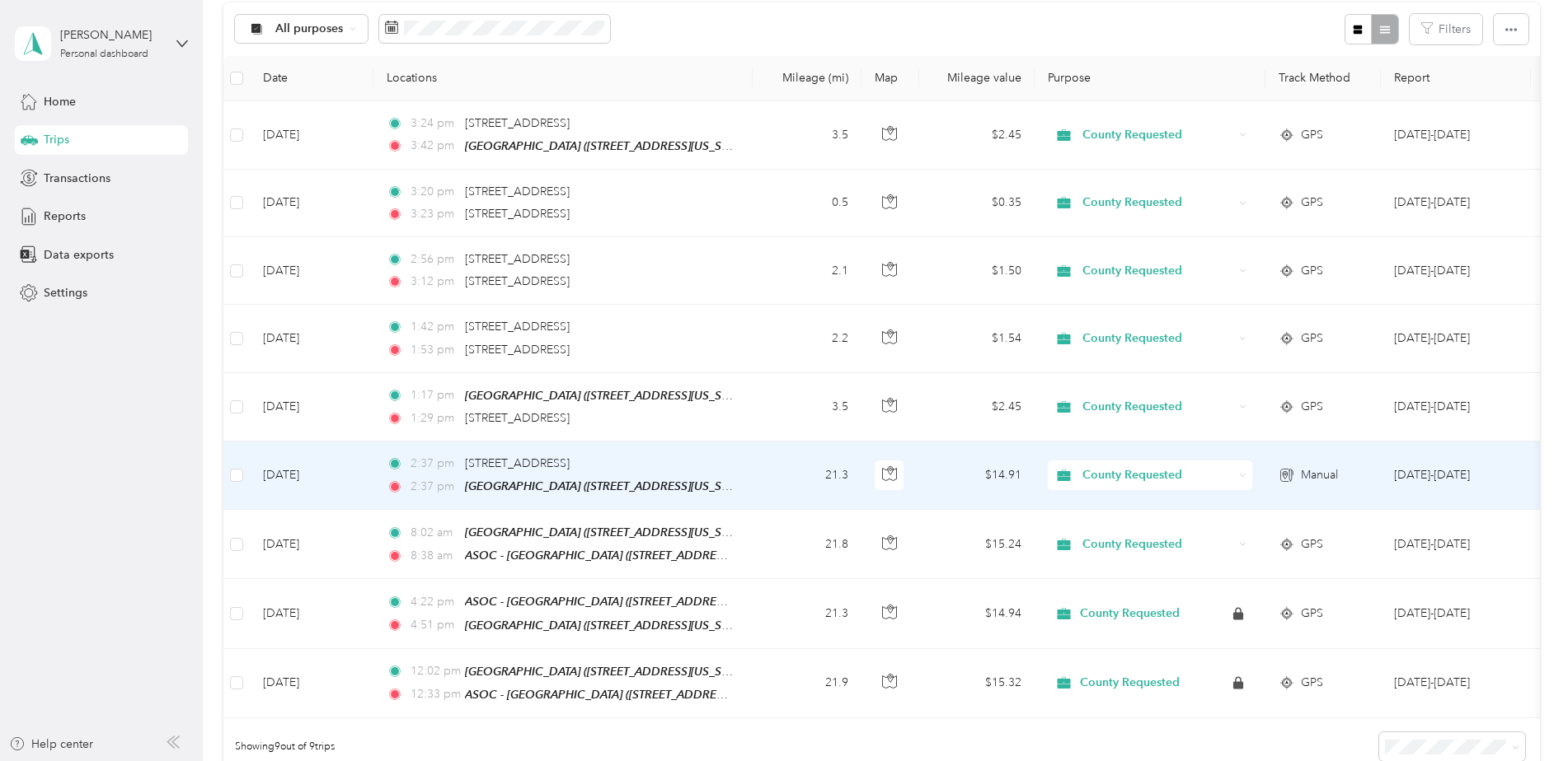
click at [685, 464] on div "2:37 pm [STREET_ADDRESS]" at bounding box center [560, 464] width 346 height 18
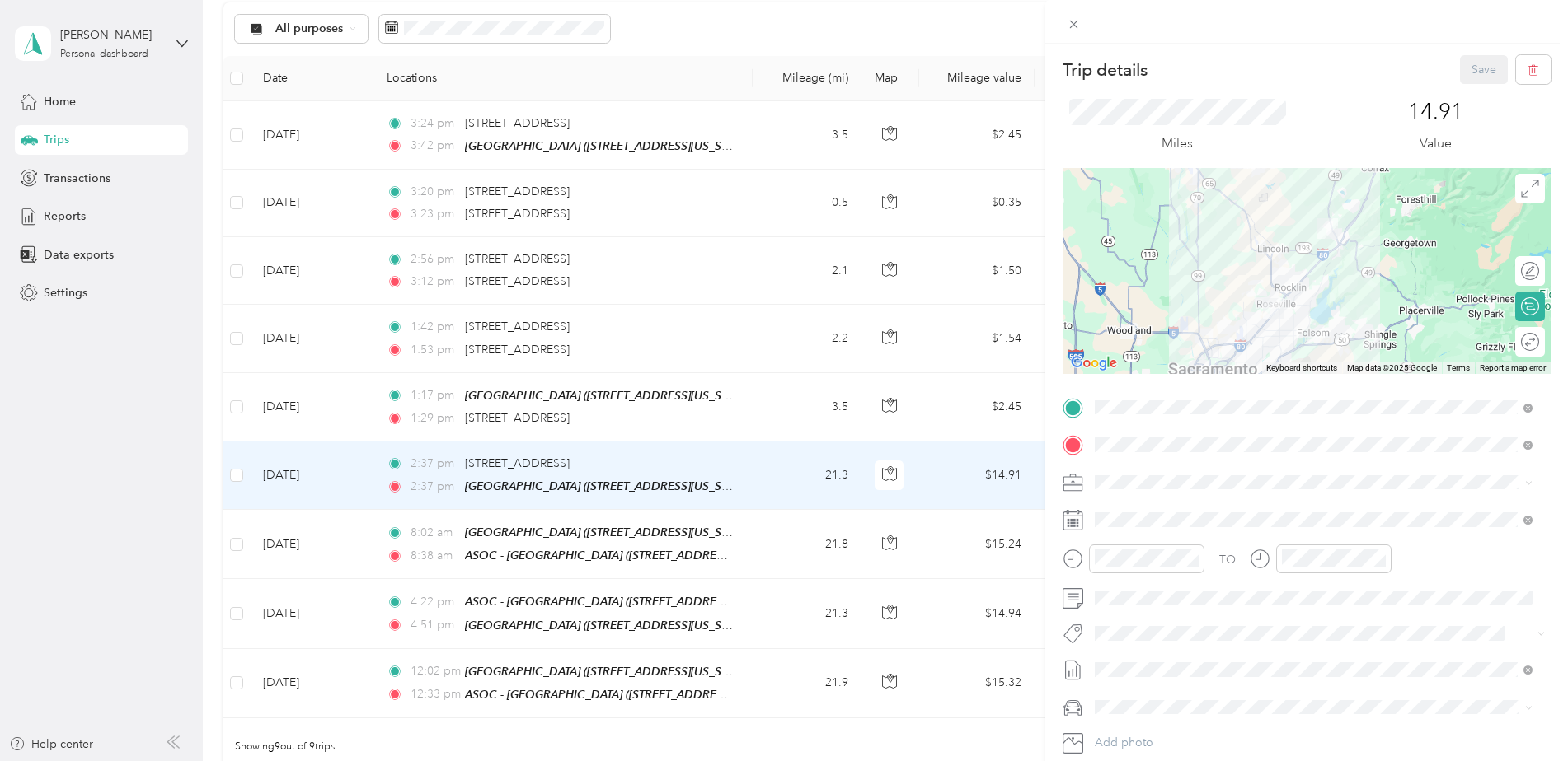
click at [1210, 481] on div "TEAM ASOC - Auburn [STREET_ADDRESS][US_STATE]" at bounding box center [1237, 486] width 223 height 40
click at [1461, 70] on button "Save" at bounding box center [1483, 69] width 48 height 28
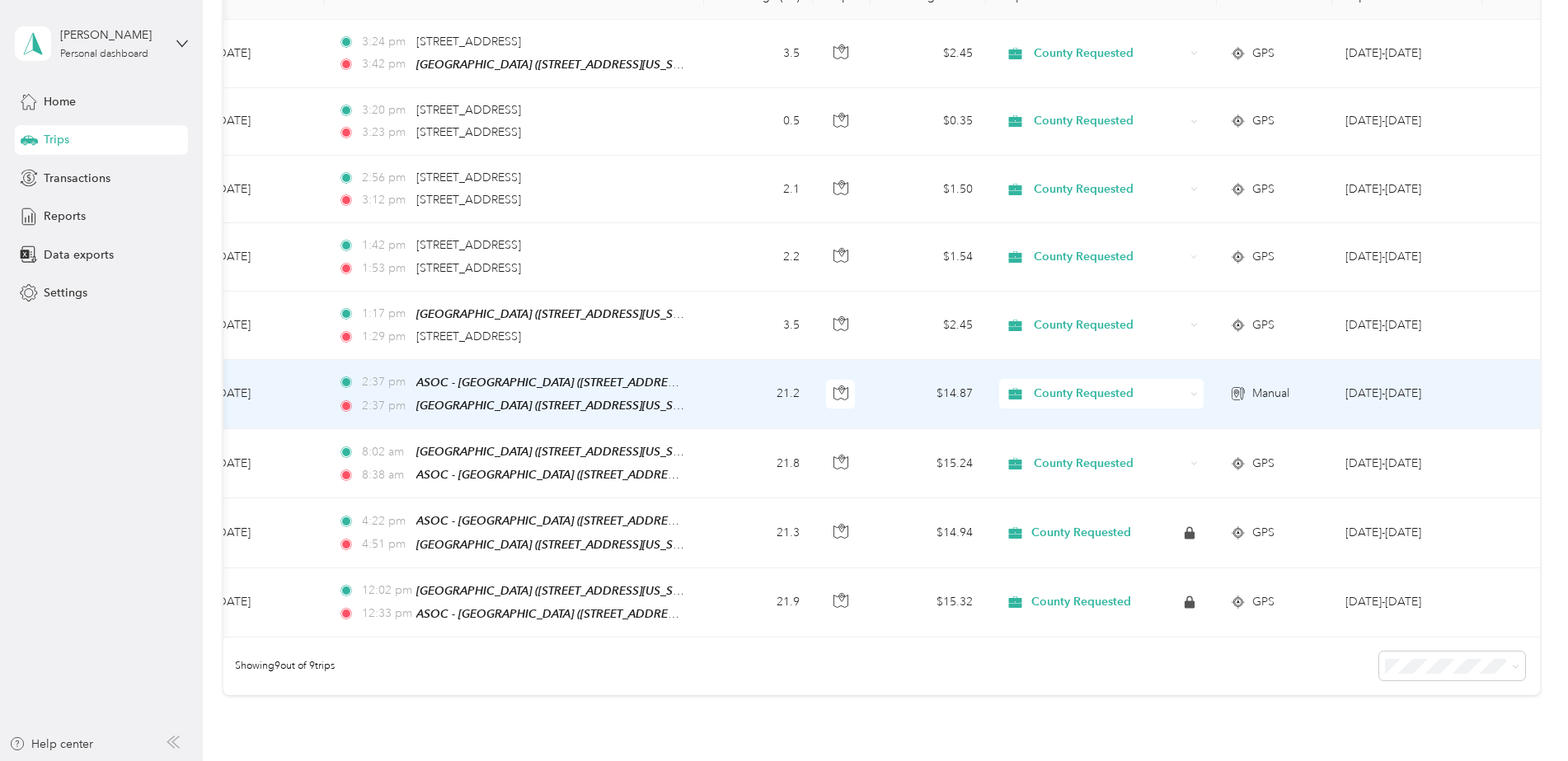
scroll to position [412, 0]
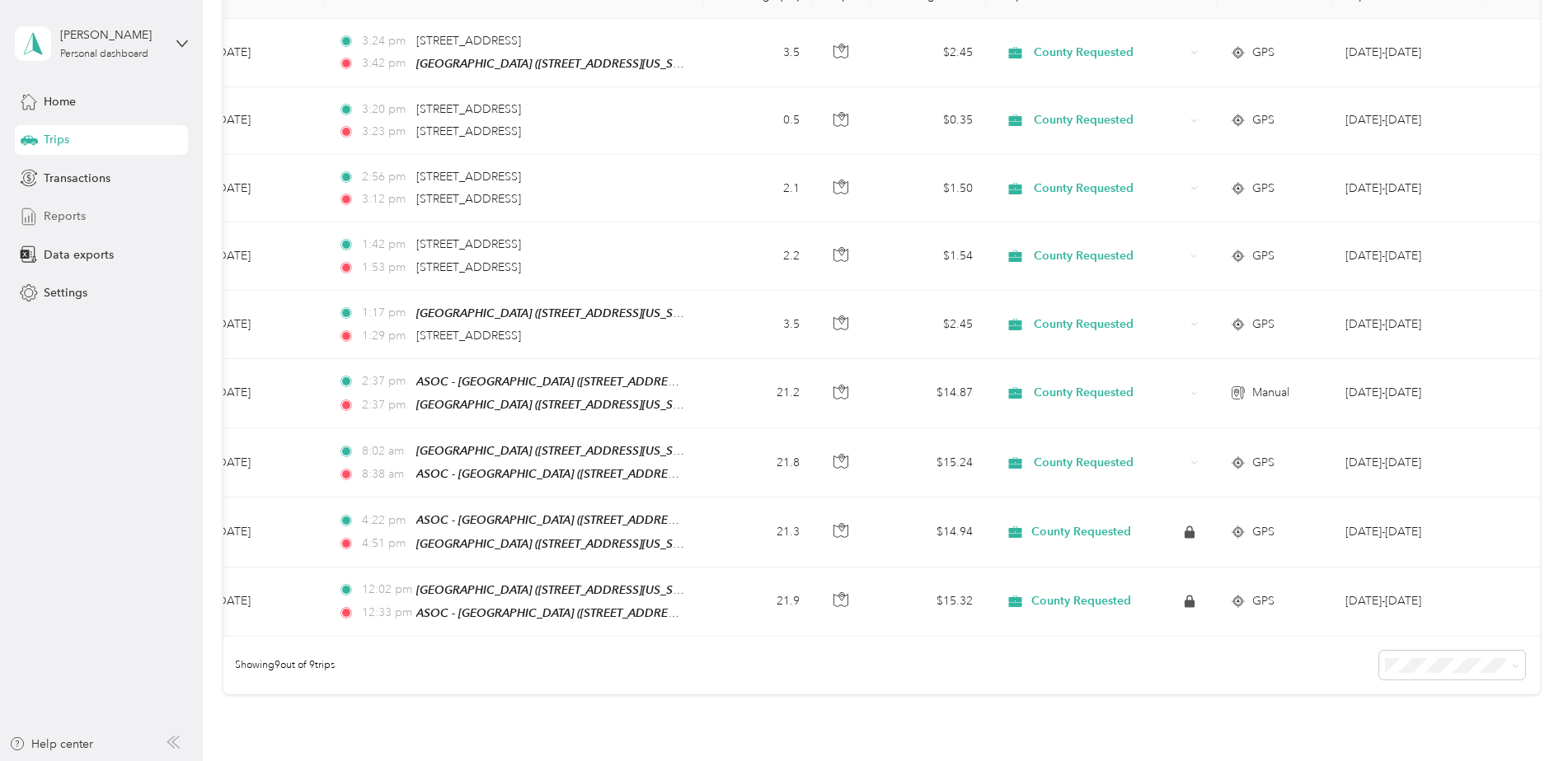
click at [76, 213] on span "Reports" at bounding box center [64, 216] width 42 height 18
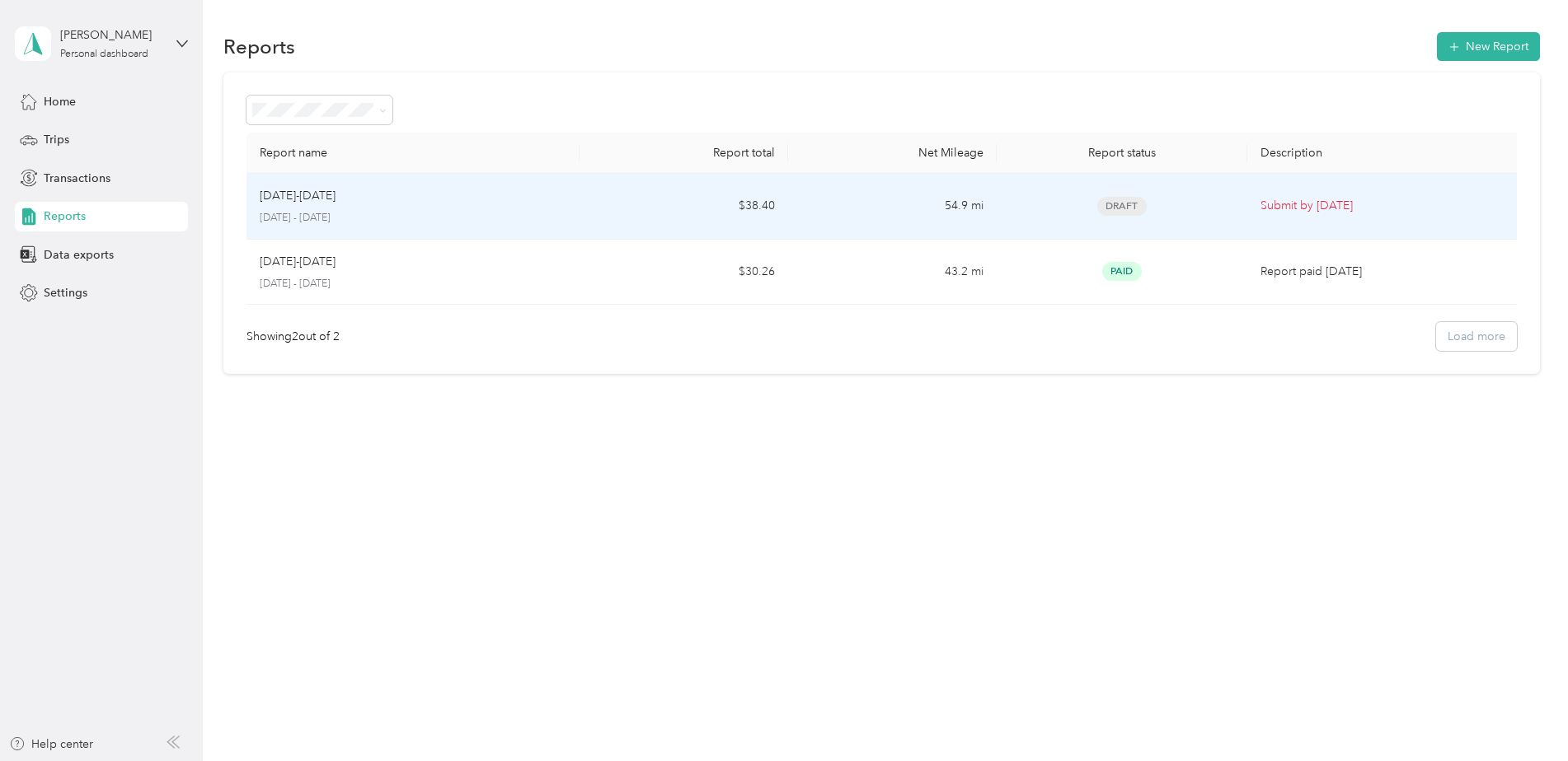
click at [510, 206] on div "[DATE]-[DATE] [DATE] - [DATE]" at bounding box center [413, 206] width 307 height 39
